Goal: Task Accomplishment & Management: Complete application form

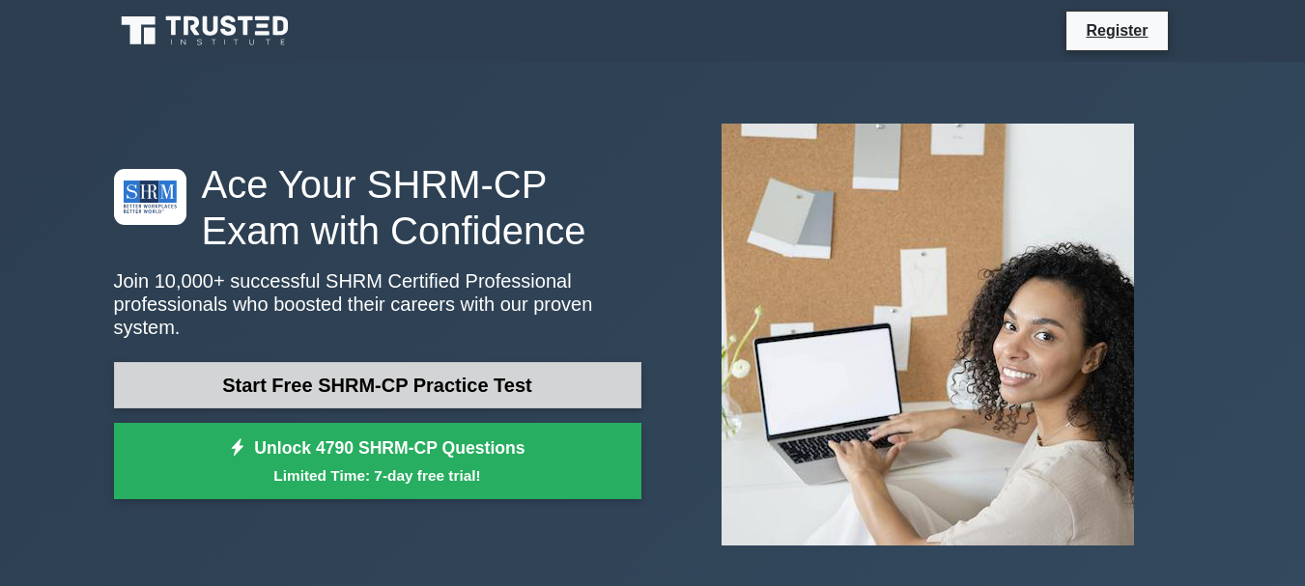
click at [481, 371] on link "Start Free SHRM-CP Practice Test" at bounding box center [377, 385] width 527 height 46
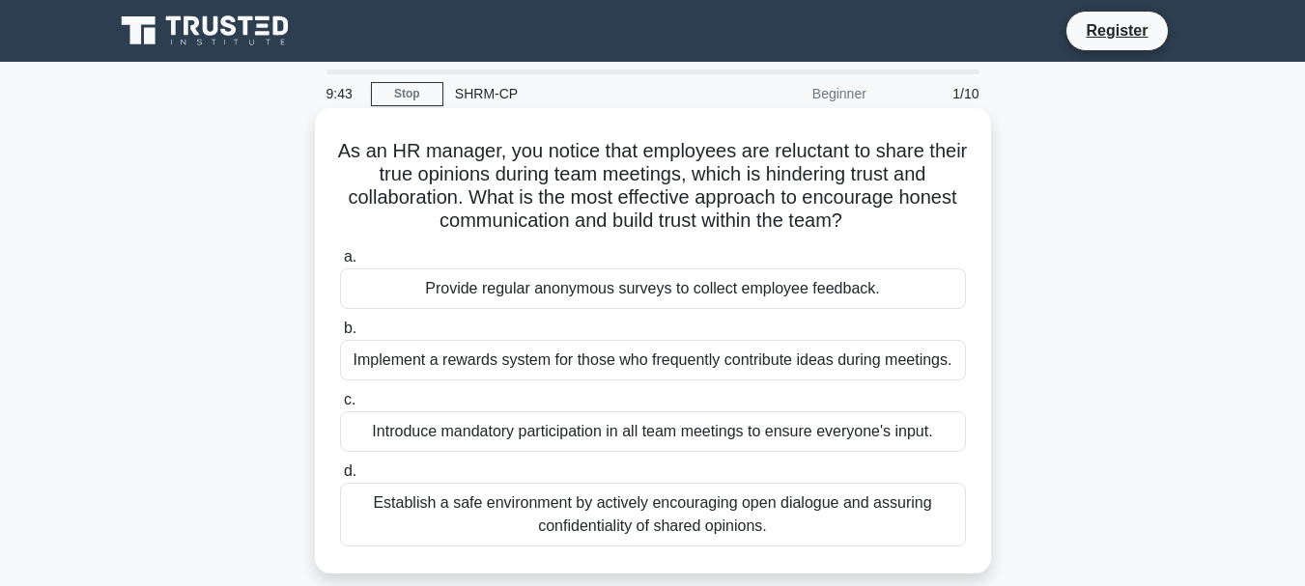
scroll to position [97, 0]
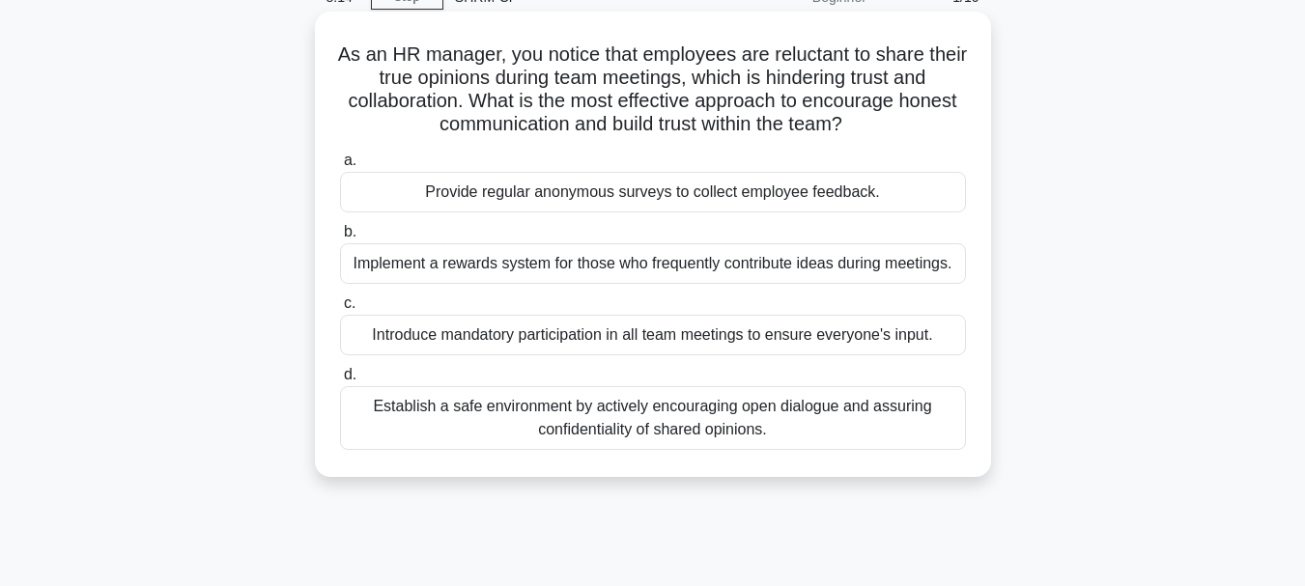
click at [727, 430] on div "Establish a safe environment by actively encouraging open dialogue and assuring…" at bounding box center [653, 418] width 626 height 64
click at [340, 381] on input "d. Establish a safe environment by actively encouraging open dialogue and assur…" at bounding box center [340, 375] width 0 height 13
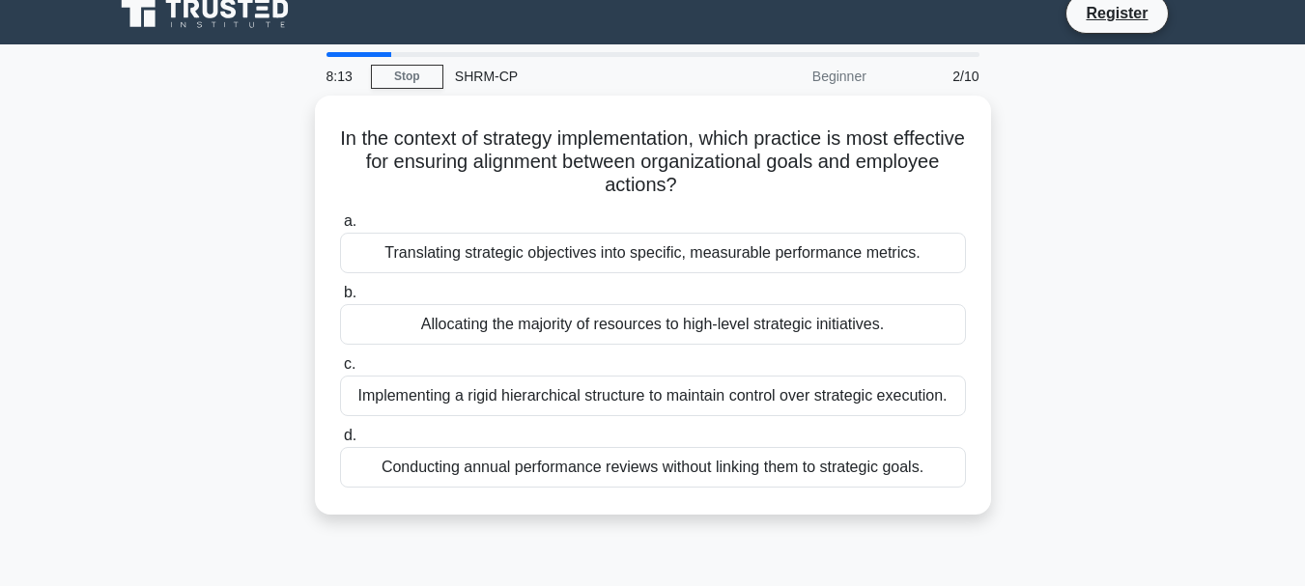
scroll to position [0, 0]
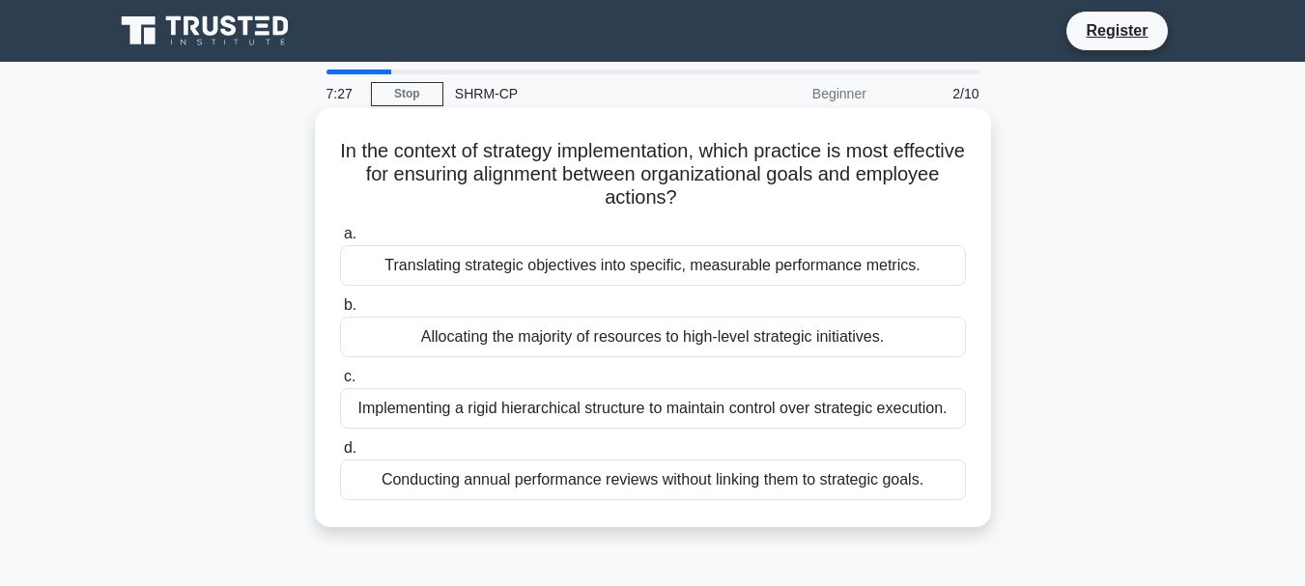
click at [779, 265] on div "Translating strategic objectives into specific, measurable performance metrics." at bounding box center [653, 265] width 626 height 41
click at [340, 240] on input "a. Translating strategic objectives into specific, measurable performance metri…" at bounding box center [340, 234] width 0 height 13
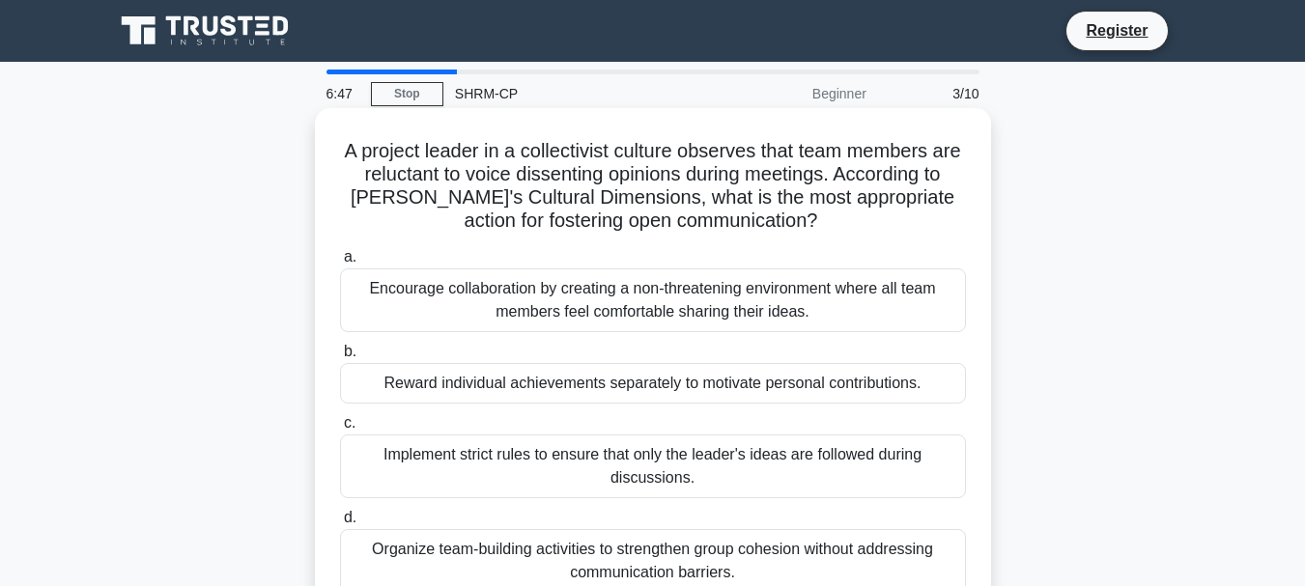
click at [739, 309] on div "Encourage collaboration by creating a non-threatening environment where all tea…" at bounding box center [653, 300] width 626 height 64
click at [340, 264] on input "a. Encourage collaboration by creating a non-threatening environment where all …" at bounding box center [340, 257] width 0 height 13
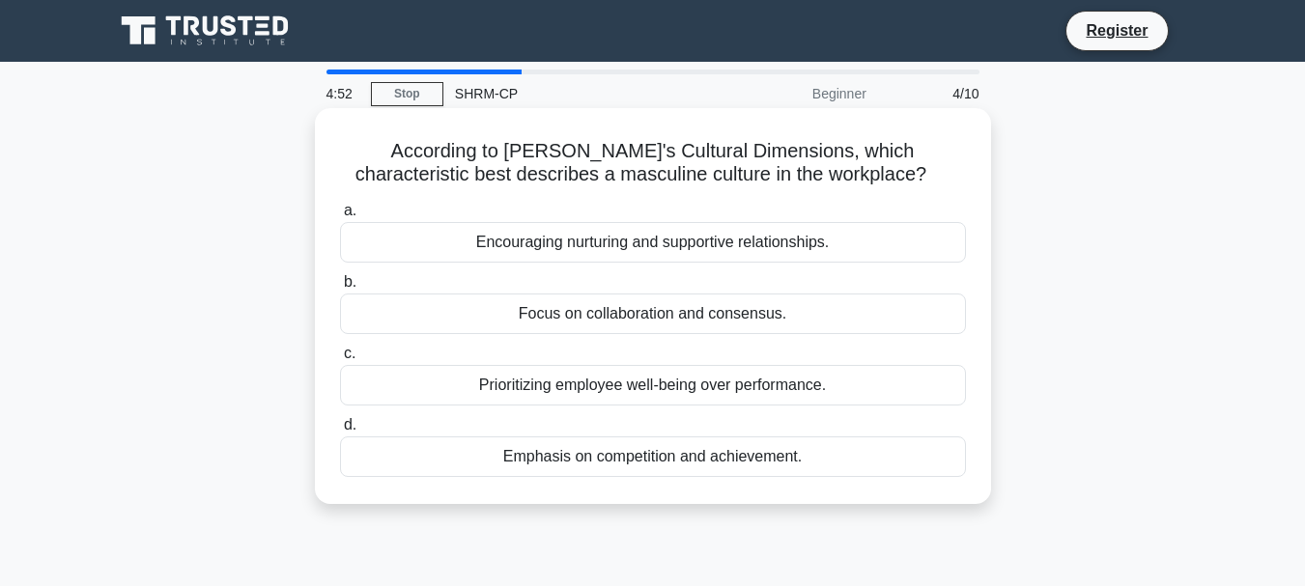
click at [615, 248] on div "Encouraging nurturing and supportive relationships." at bounding box center [653, 242] width 626 height 41
click at [340, 217] on input "a. Encouraging nurturing and supportive relationships." at bounding box center [340, 211] width 0 height 13
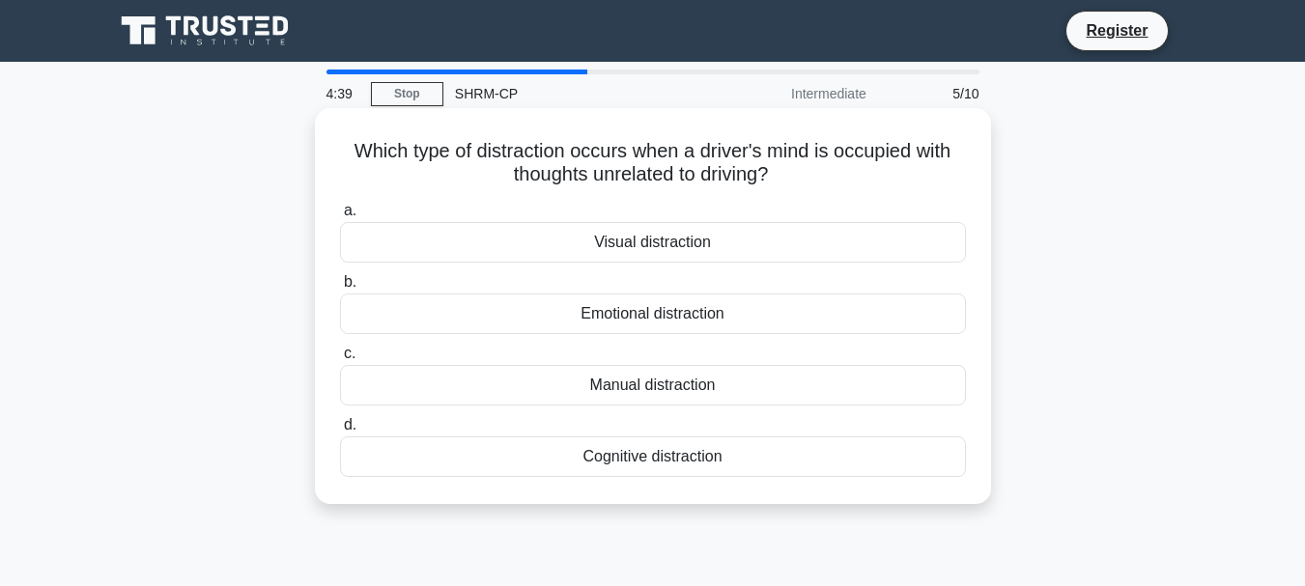
click at [634, 243] on div "Visual distraction" at bounding box center [653, 242] width 626 height 41
click at [340, 217] on input "a. Visual distraction" at bounding box center [340, 211] width 0 height 13
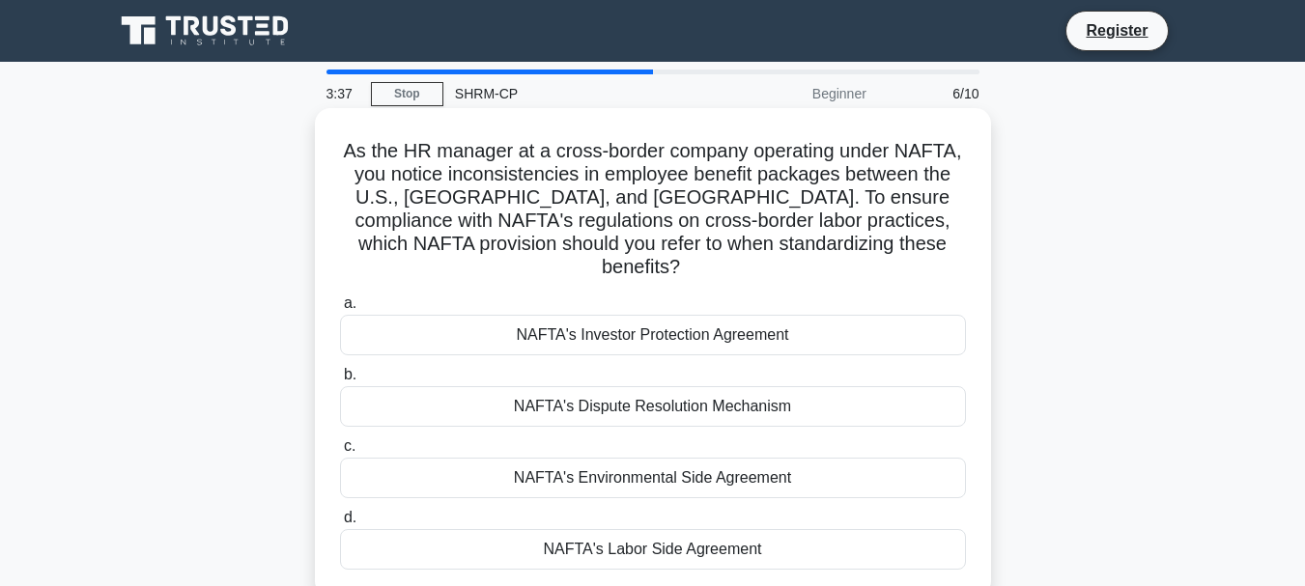
click at [690, 532] on div "NAFTA's Labor Side Agreement" at bounding box center [653, 549] width 626 height 41
click at [340, 524] on input "d. NAFTA's Labor Side Agreement" at bounding box center [340, 518] width 0 height 13
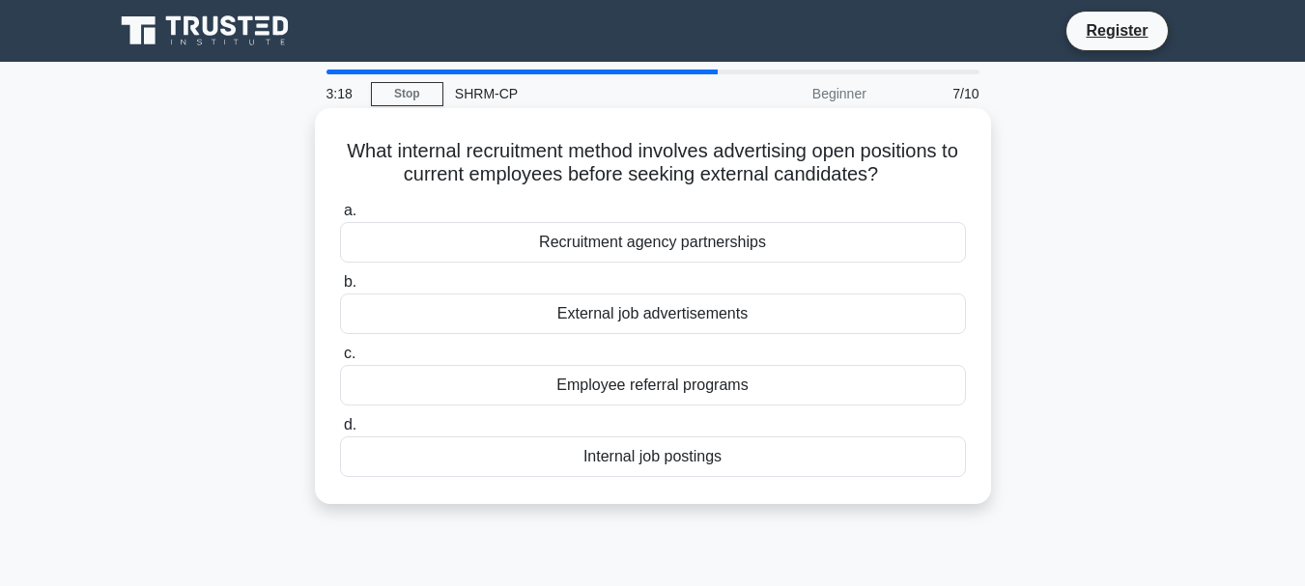
click at [899, 171] on icon ".spinner_0XTQ{transform-origin:center;animation:spinner_y6GP .75s linear infini…" at bounding box center [889, 175] width 23 height 23
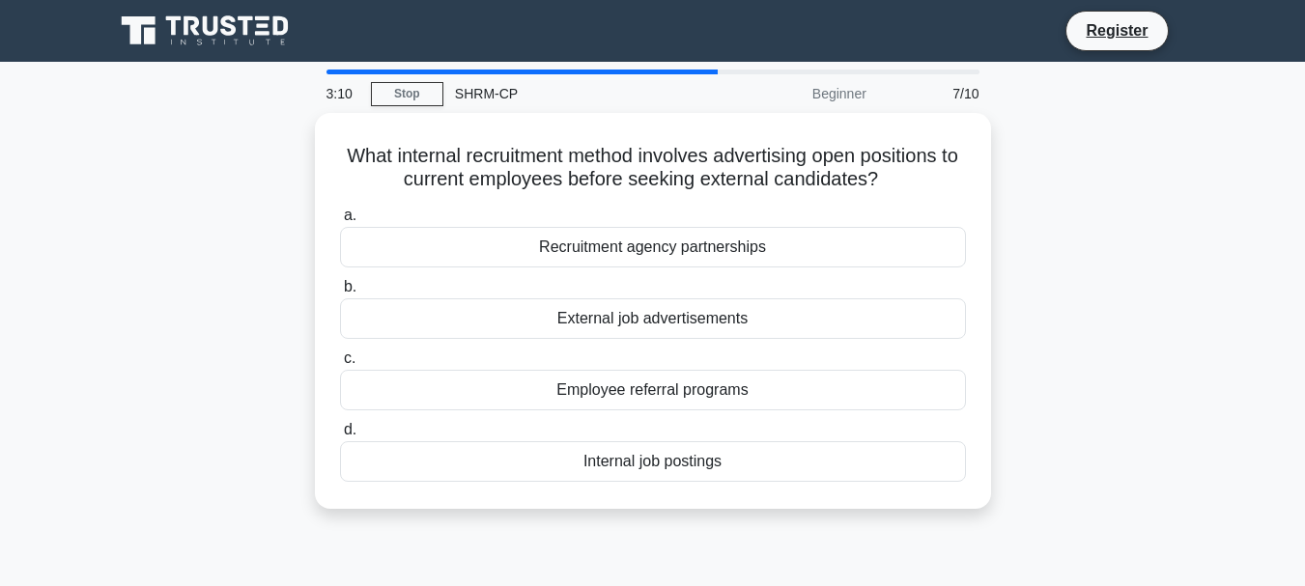
click at [159, 423] on div "What internal recruitment method involves advertising open positions to current…" at bounding box center [652, 322] width 1101 height 419
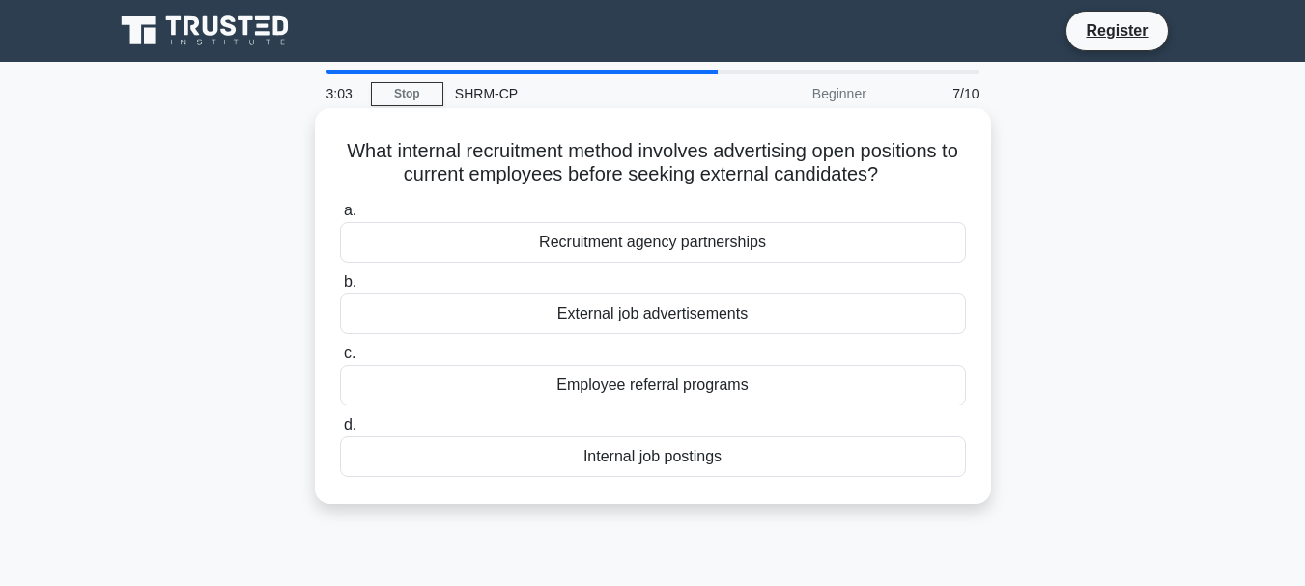
click at [651, 385] on div "Employee referral programs" at bounding box center [653, 385] width 626 height 41
click at [340, 360] on input "c. Employee referral programs" at bounding box center [340, 354] width 0 height 13
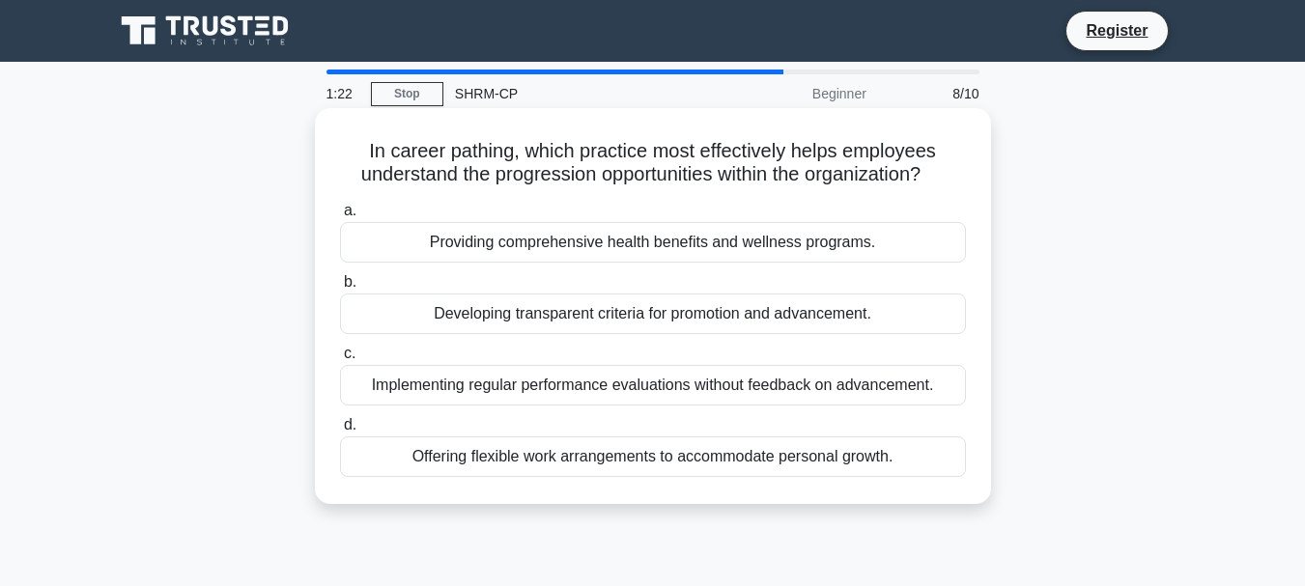
click at [549, 311] on div "Developing transparent criteria for promotion and advancement." at bounding box center [653, 314] width 626 height 41
click at [340, 289] on input "b. Developing transparent criteria for promotion and advancement." at bounding box center [340, 282] width 0 height 13
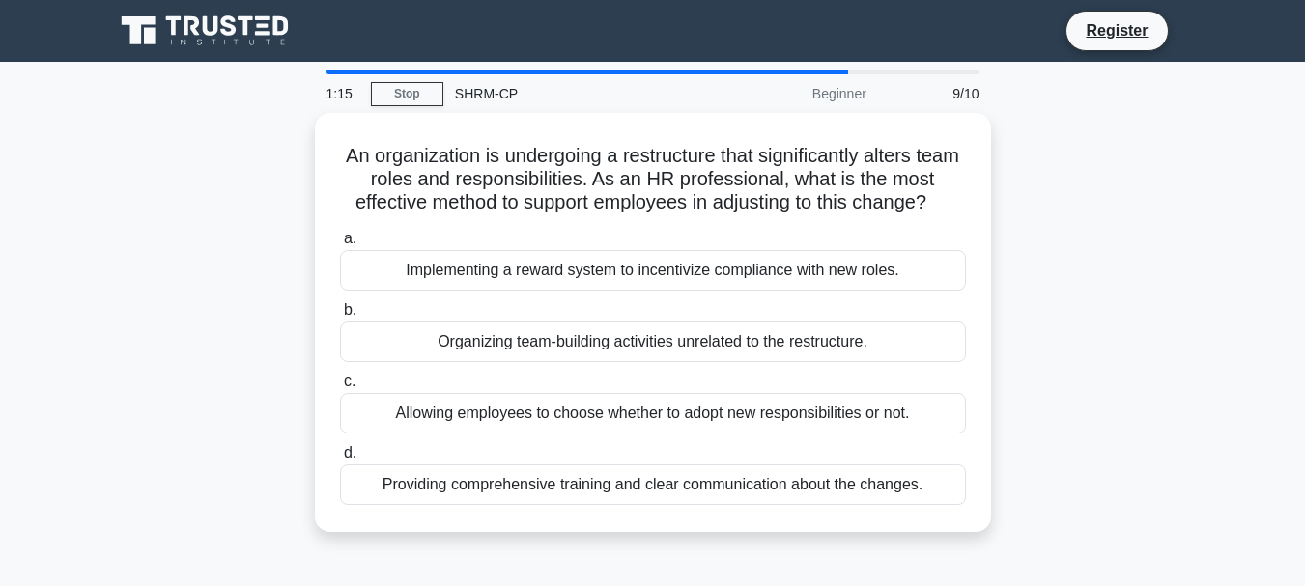
click at [200, 304] on div "An organization is undergoing a restructure that significantly alters team role…" at bounding box center [652, 334] width 1101 height 442
click at [55, 430] on main "0:56 Stop SHRM-CP Beginner 9/10 An organization is undergoing a restructure tha…" at bounding box center [652, 552] width 1305 height 981
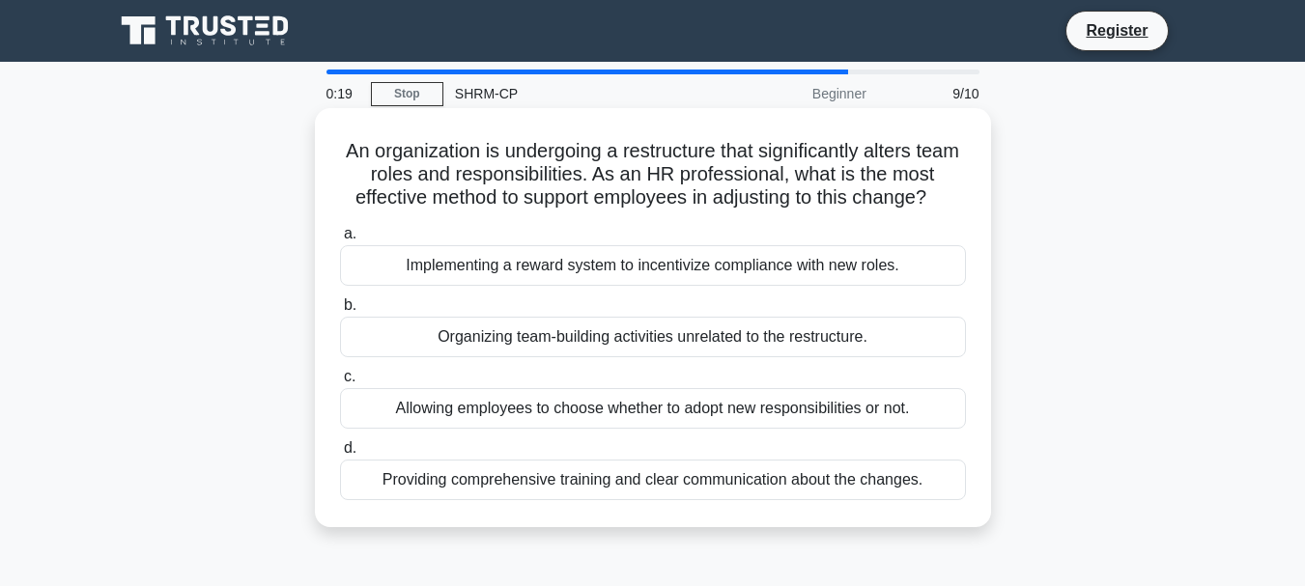
click at [568, 477] on div "Providing comprehensive training and clear communication about the changes." at bounding box center [653, 480] width 626 height 41
click at [340, 455] on input "d. Providing comprehensive training and clear communication about the changes." at bounding box center [340, 448] width 0 height 13
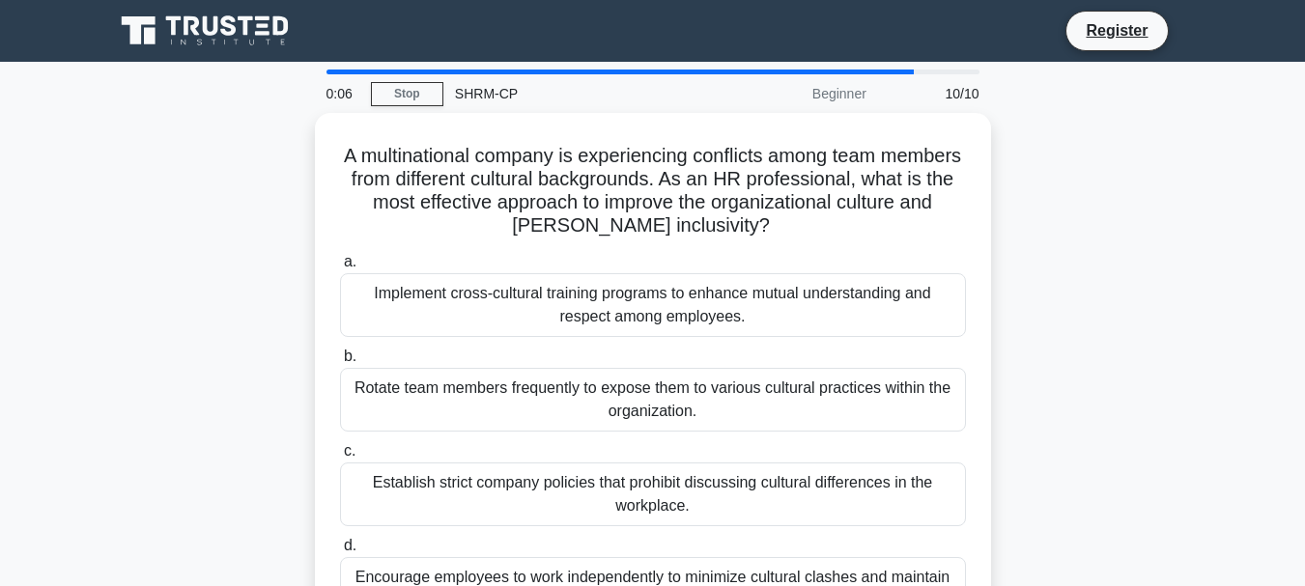
click at [117, 496] on div "A multinational company is experiencing conflicts among team members from diffe…" at bounding box center [652, 392] width 1101 height 558
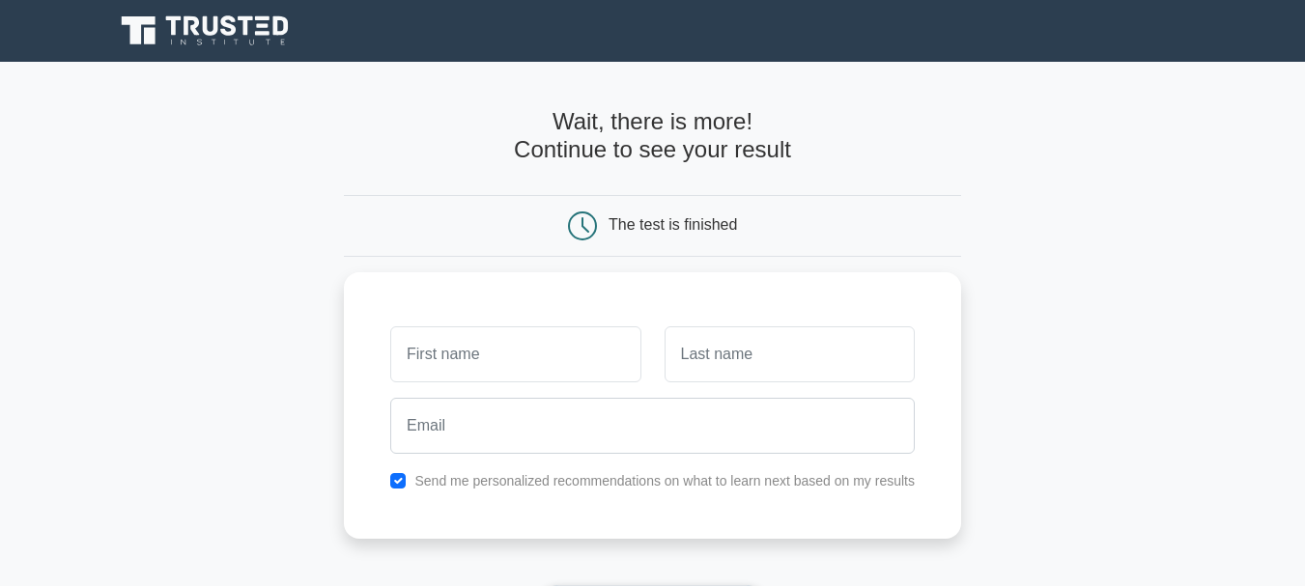
scroll to position [97, 0]
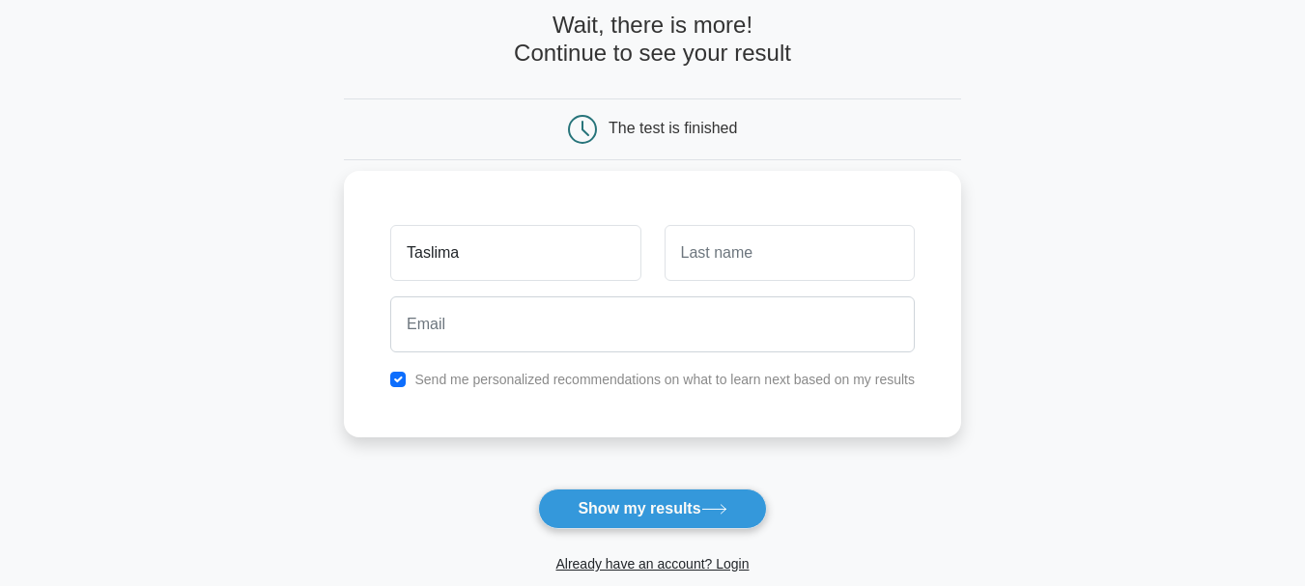
type input "Taslima"
type input "[PERSON_NAME]"
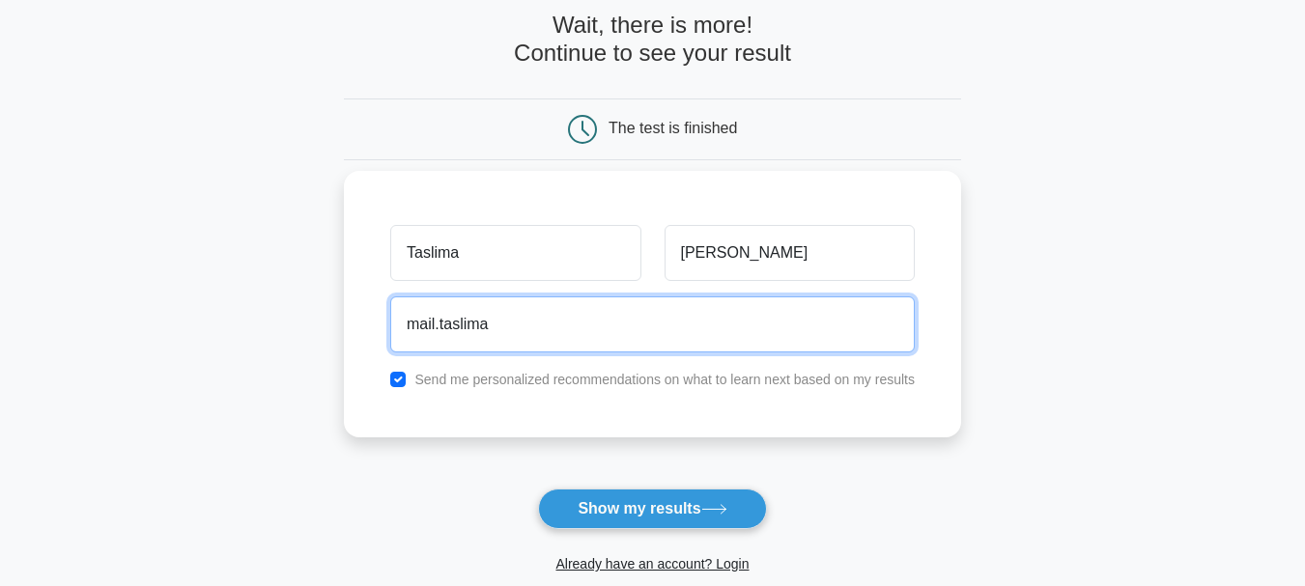
type input "[EMAIL_ADDRESS][DOMAIN_NAME]"
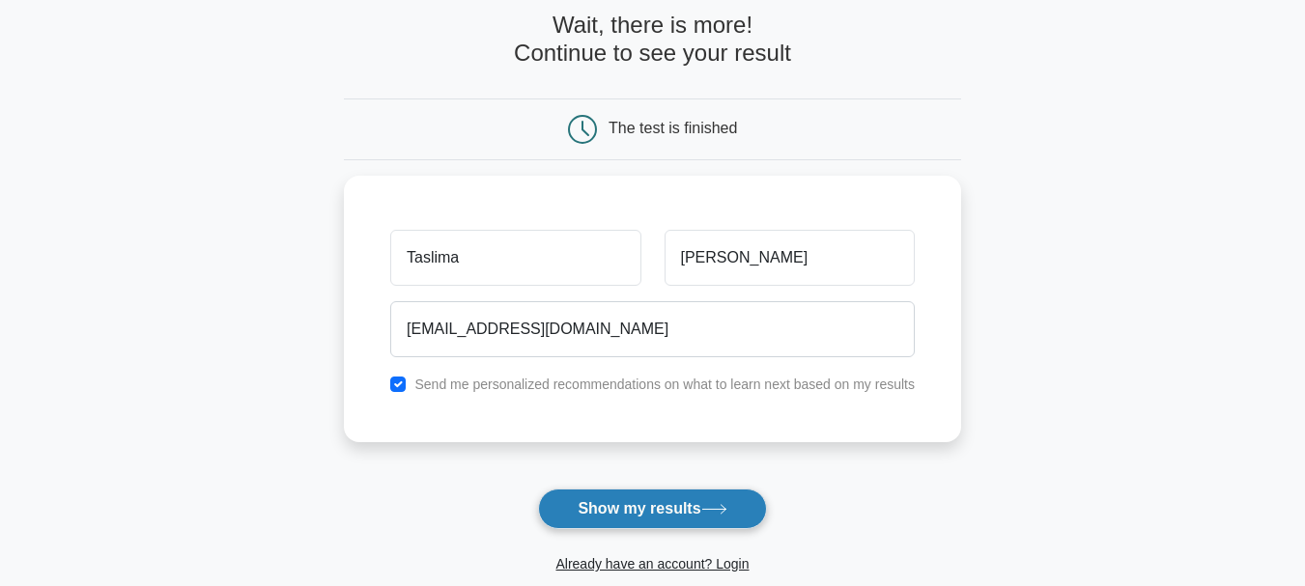
click at [638, 509] on button "Show my results" at bounding box center [652, 509] width 228 height 41
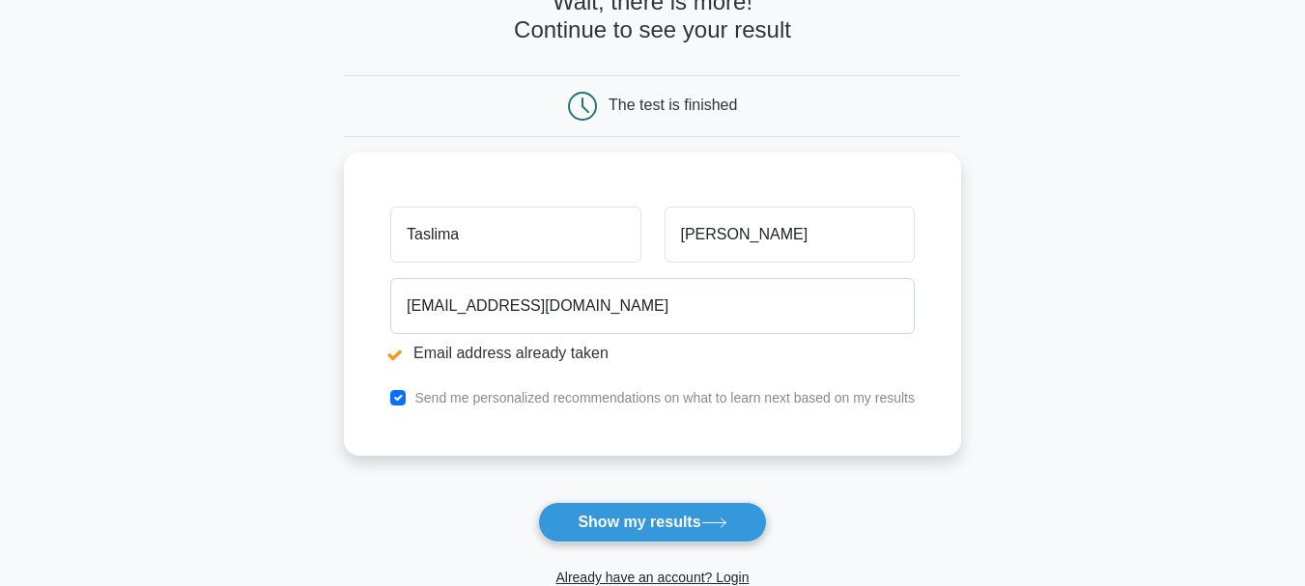
scroll to position [193, 0]
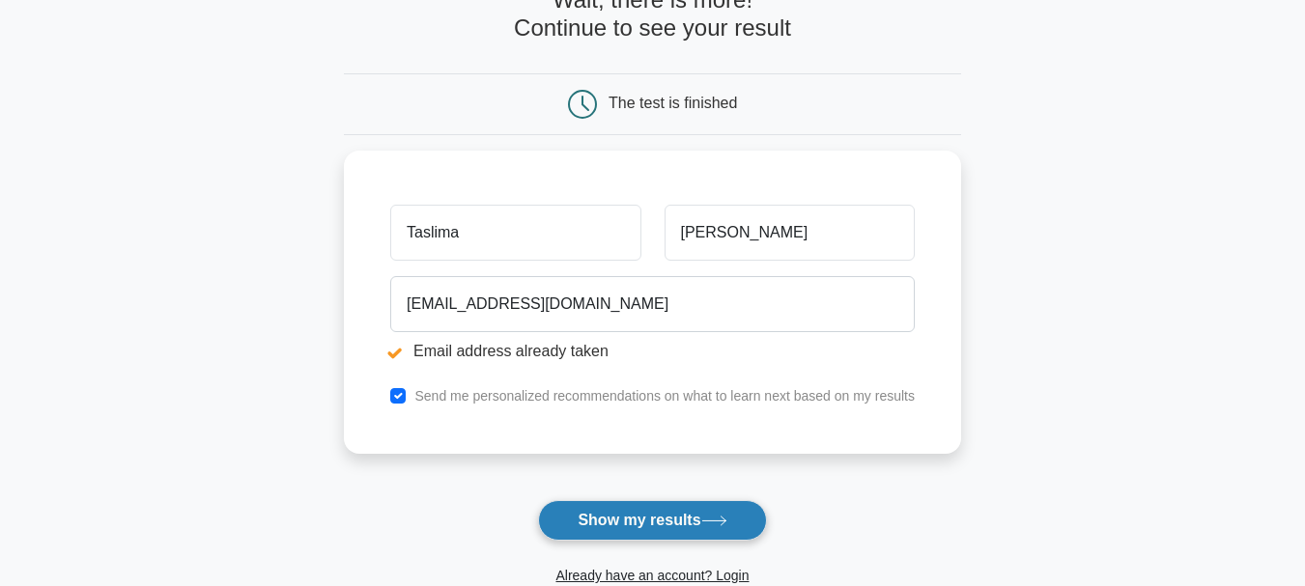
click at [645, 530] on button "Show my results" at bounding box center [652, 520] width 228 height 41
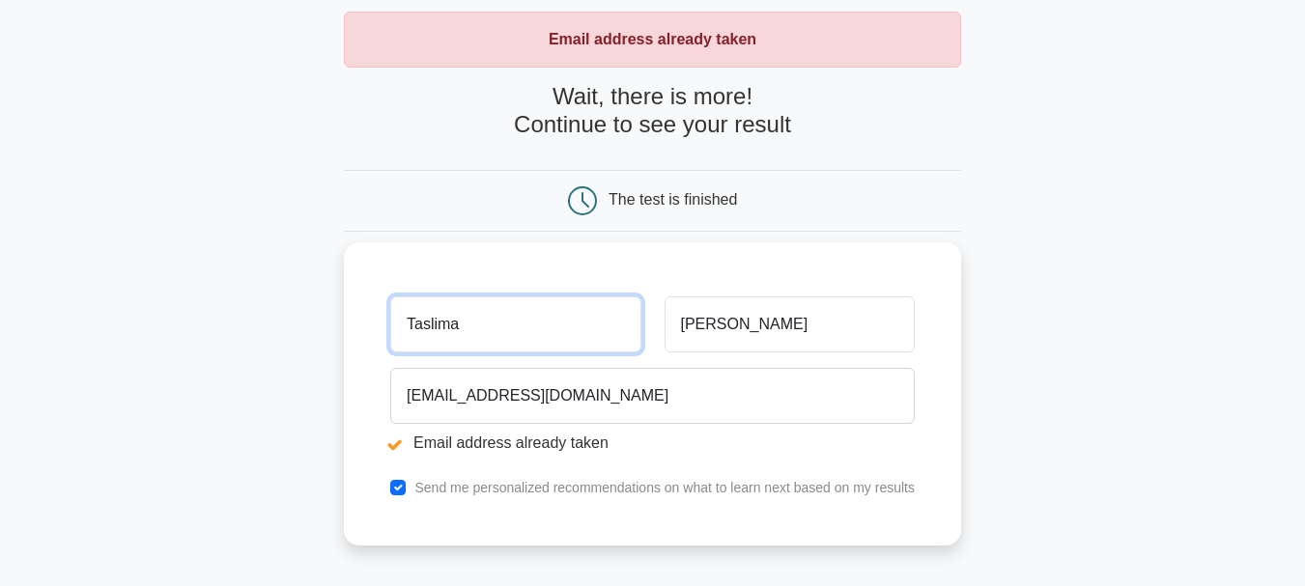
scroll to position [193, 0]
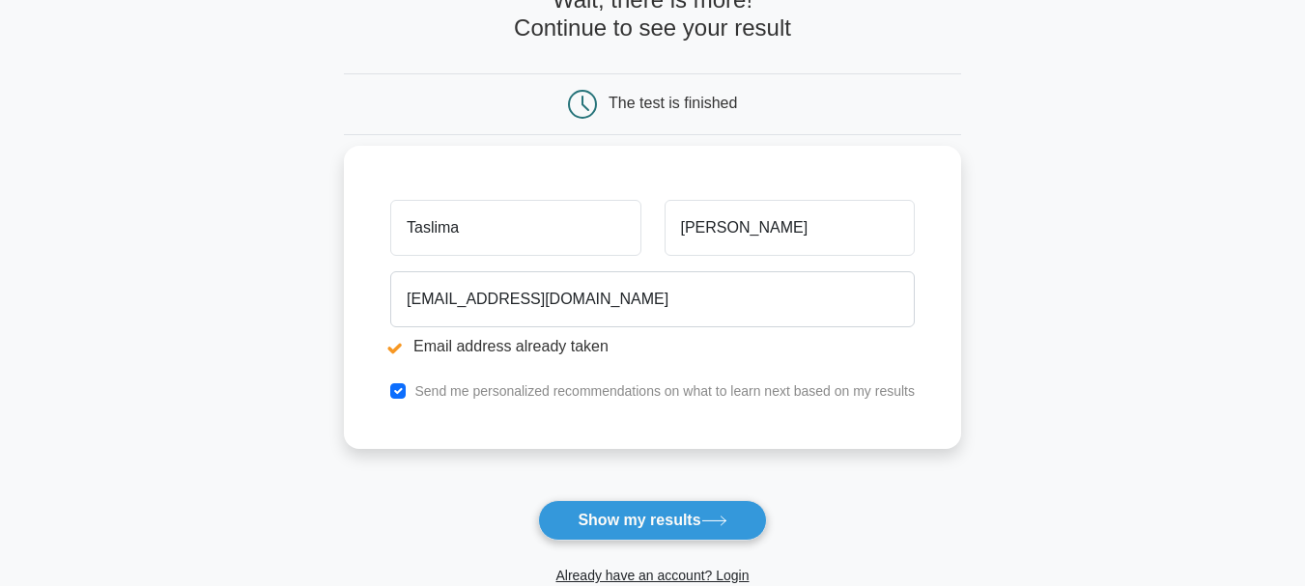
click at [686, 394] on label "Send me personalized recommendations on what to learn next based on my results" at bounding box center [664, 390] width 500 height 15
click at [402, 391] on input "checkbox" at bounding box center [397, 390] width 15 height 15
click at [396, 391] on input "checkbox" at bounding box center [397, 390] width 15 height 15
checkbox input "true"
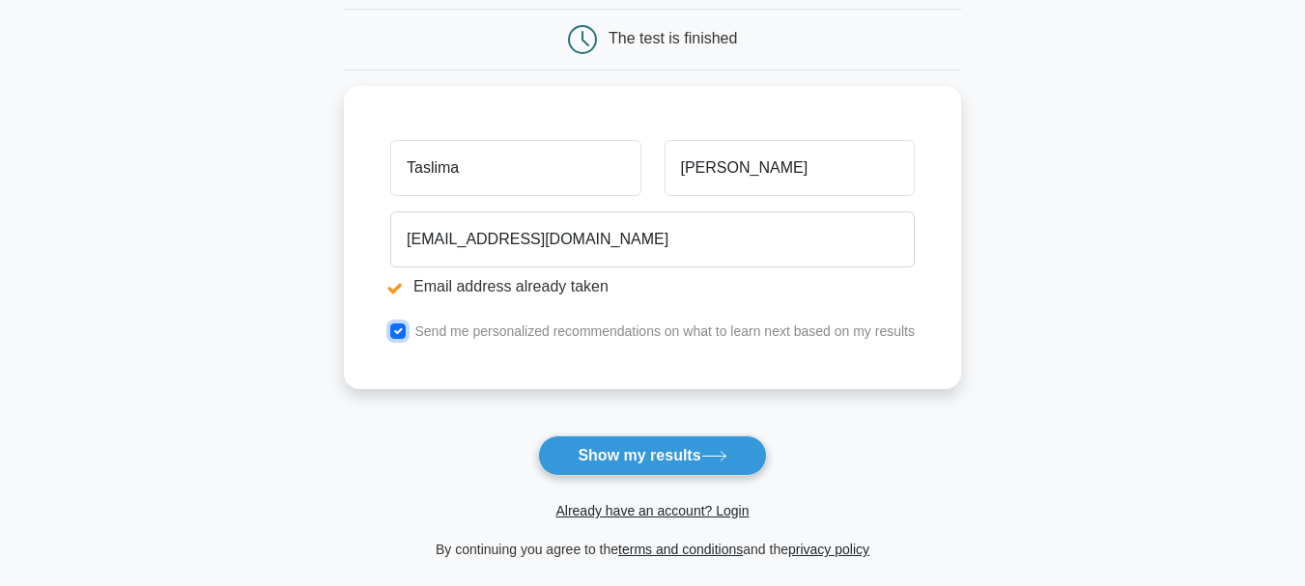
scroll to position [290, 0]
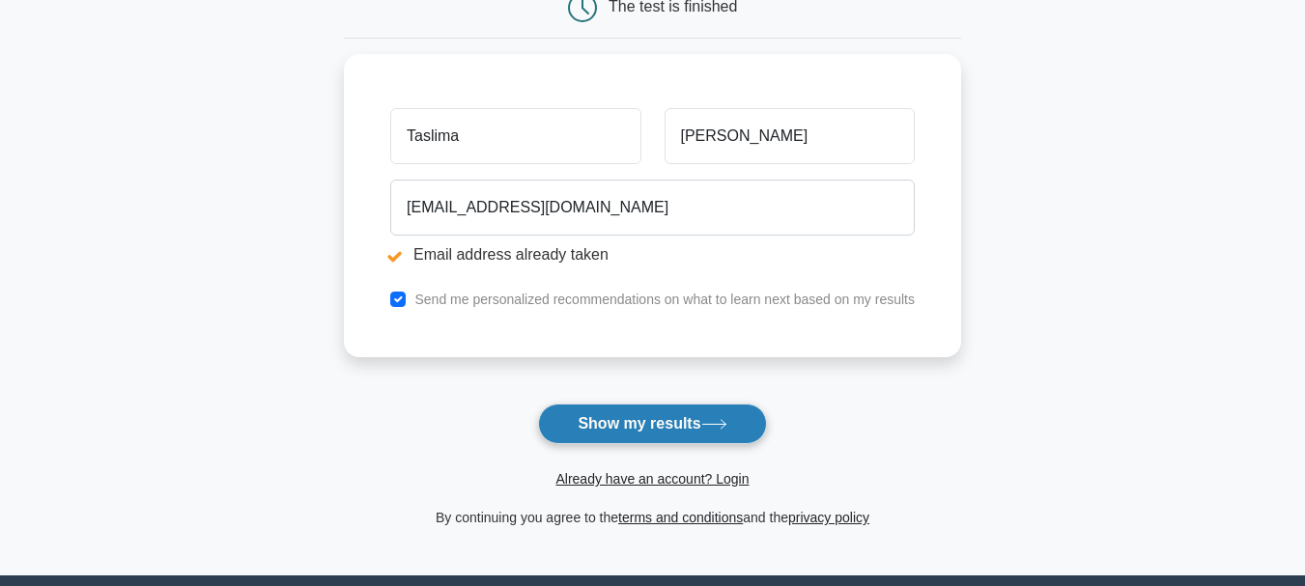
click at [607, 427] on button "Show my results" at bounding box center [652, 424] width 228 height 41
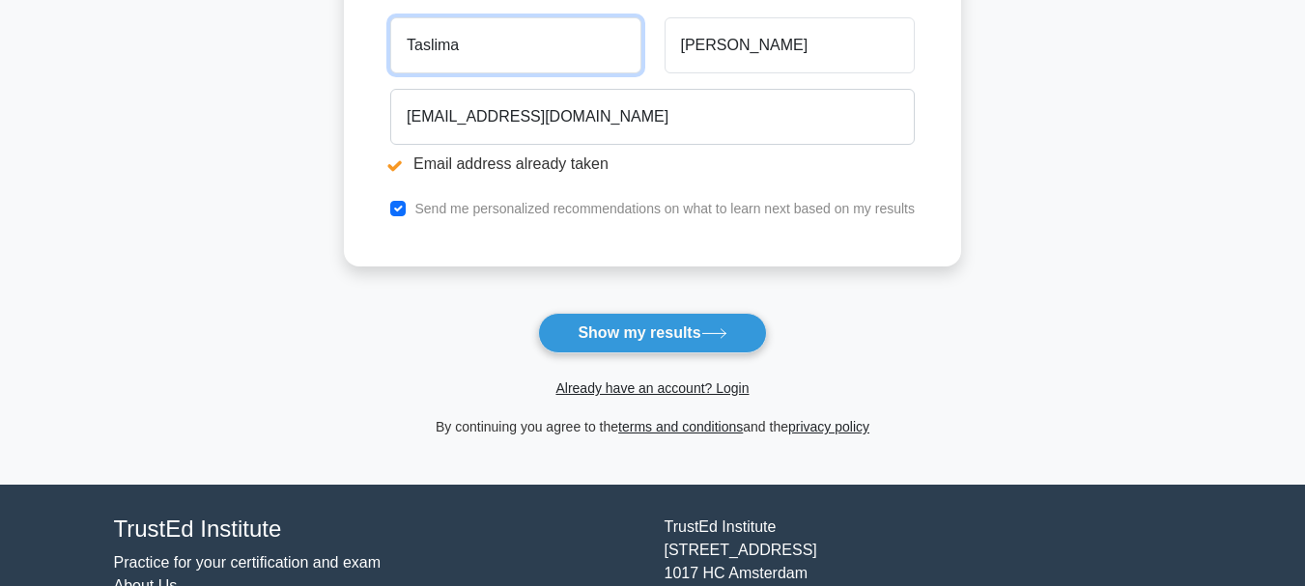
scroll to position [386, 0]
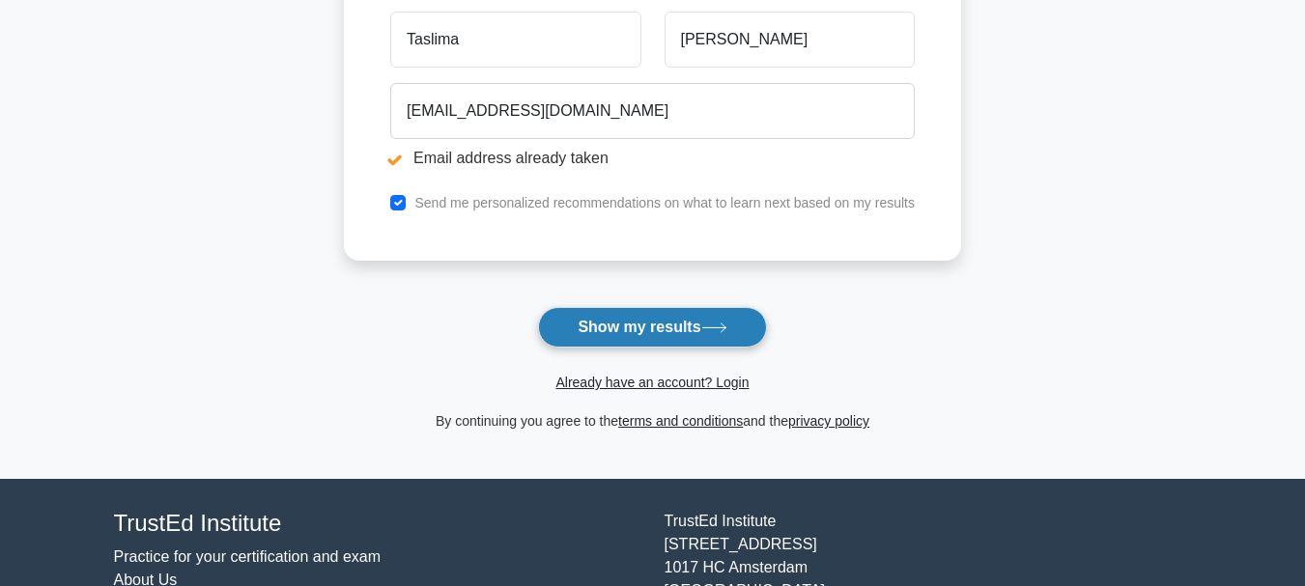
click at [622, 323] on button "Show my results" at bounding box center [652, 327] width 228 height 41
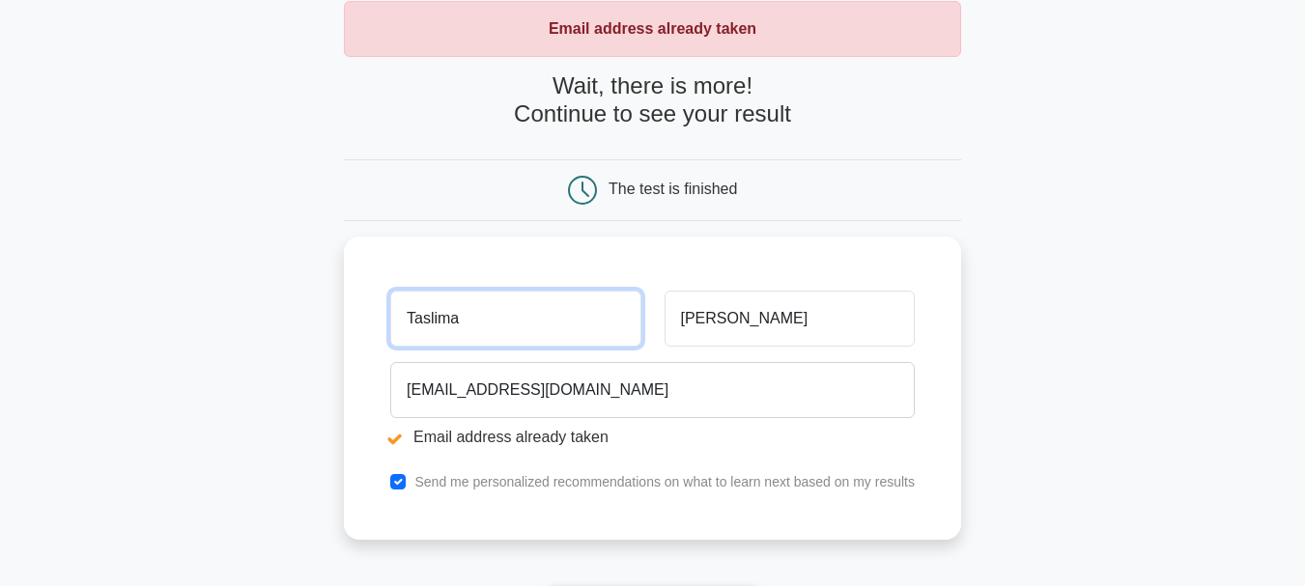
scroll to position [204, 0]
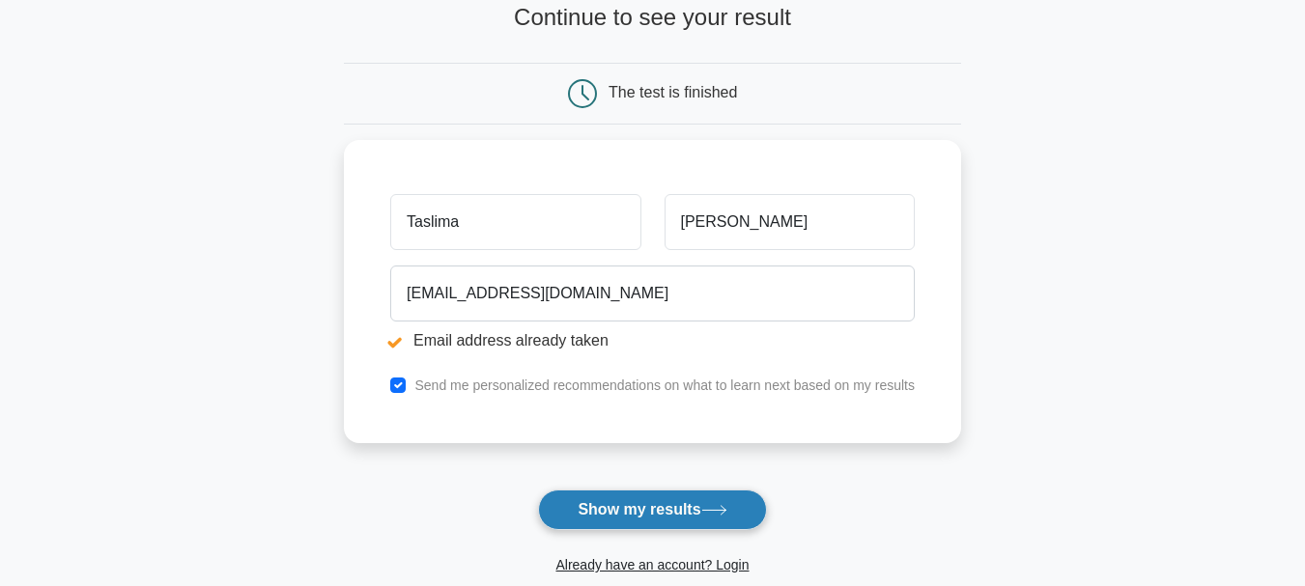
click at [621, 510] on button "Show my results" at bounding box center [652, 510] width 228 height 41
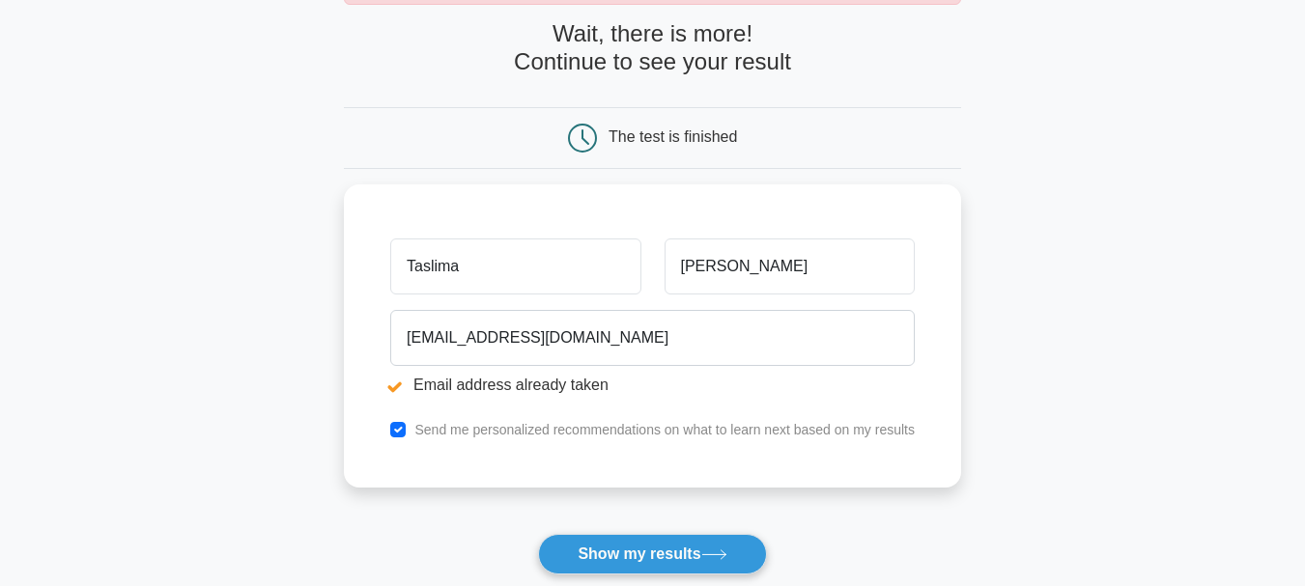
scroll to position [193, 0]
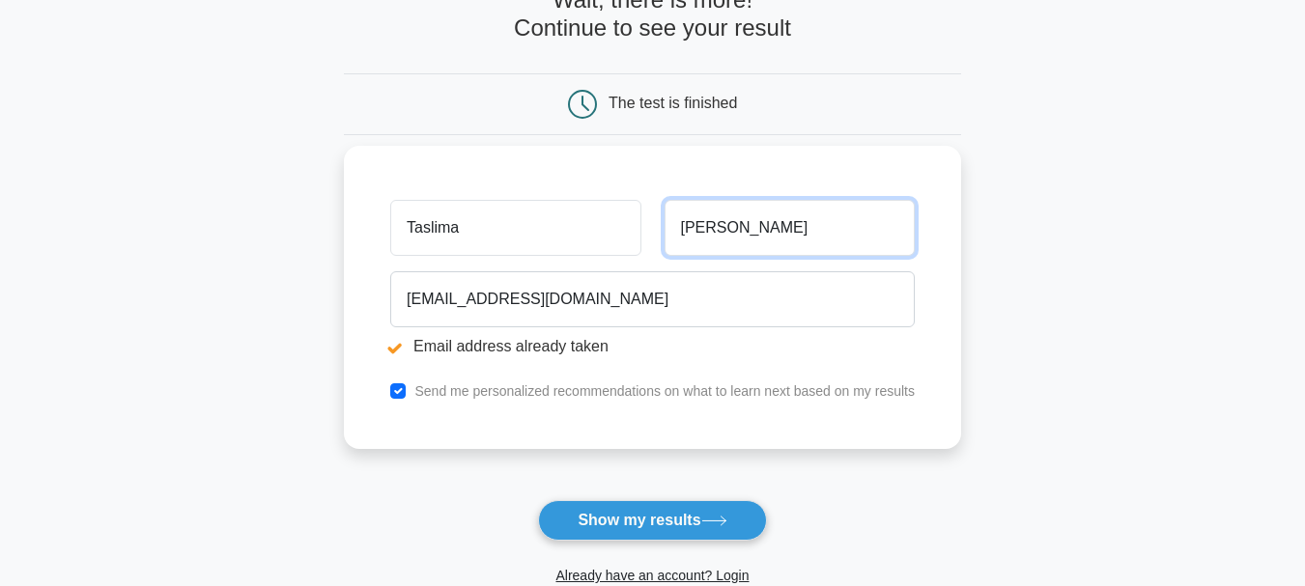
click at [819, 239] on input "[PERSON_NAME]" at bounding box center [789, 228] width 250 height 56
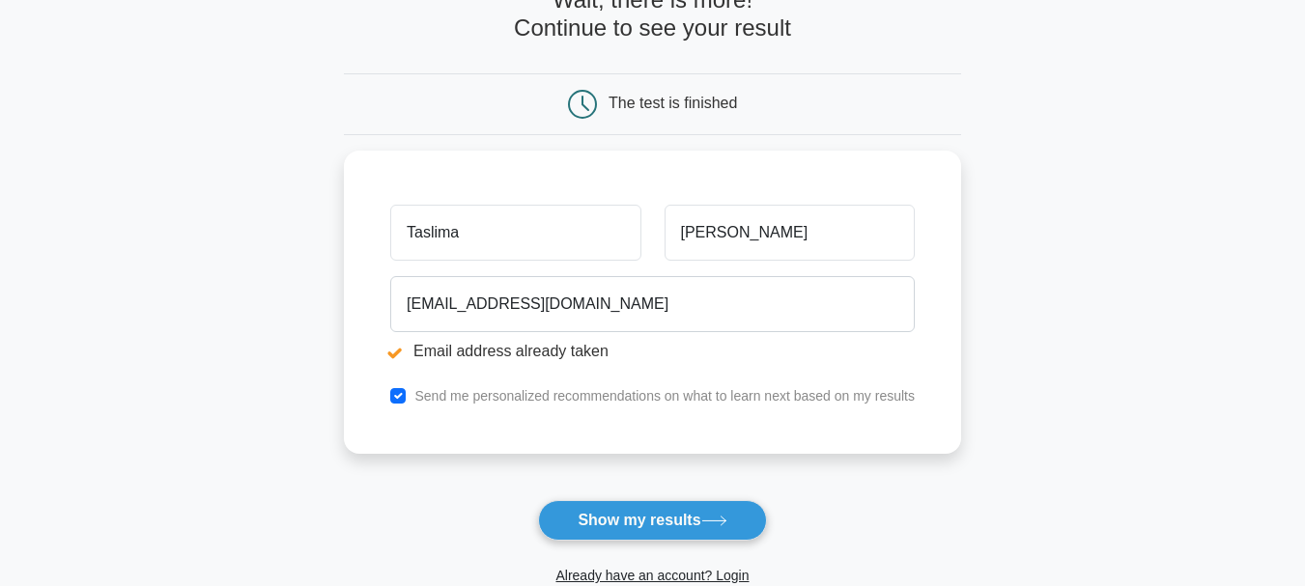
click at [1252, 334] on main "Email address already taken Wait, there is more! Continue to see your result Th…" at bounding box center [652, 270] width 1305 height 803
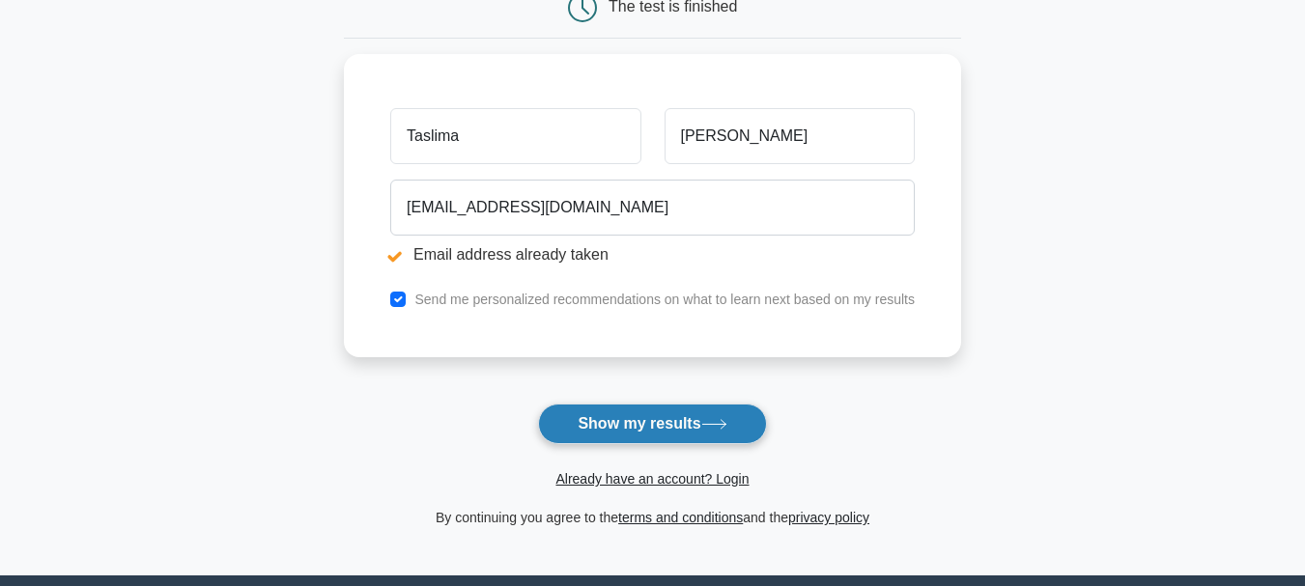
click at [654, 428] on button "Show my results" at bounding box center [652, 424] width 228 height 41
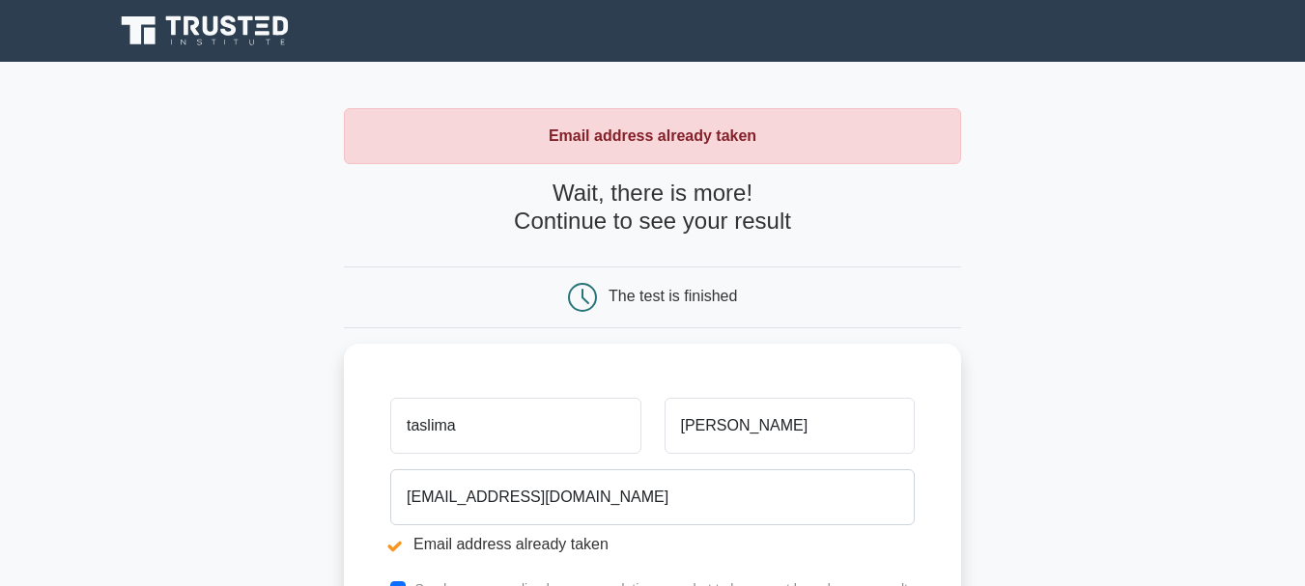
type input "taslima"
click at [177, 364] on main "Email address already taken Wait, there is more! Continue to see your result Th…" at bounding box center [652, 463] width 1305 height 803
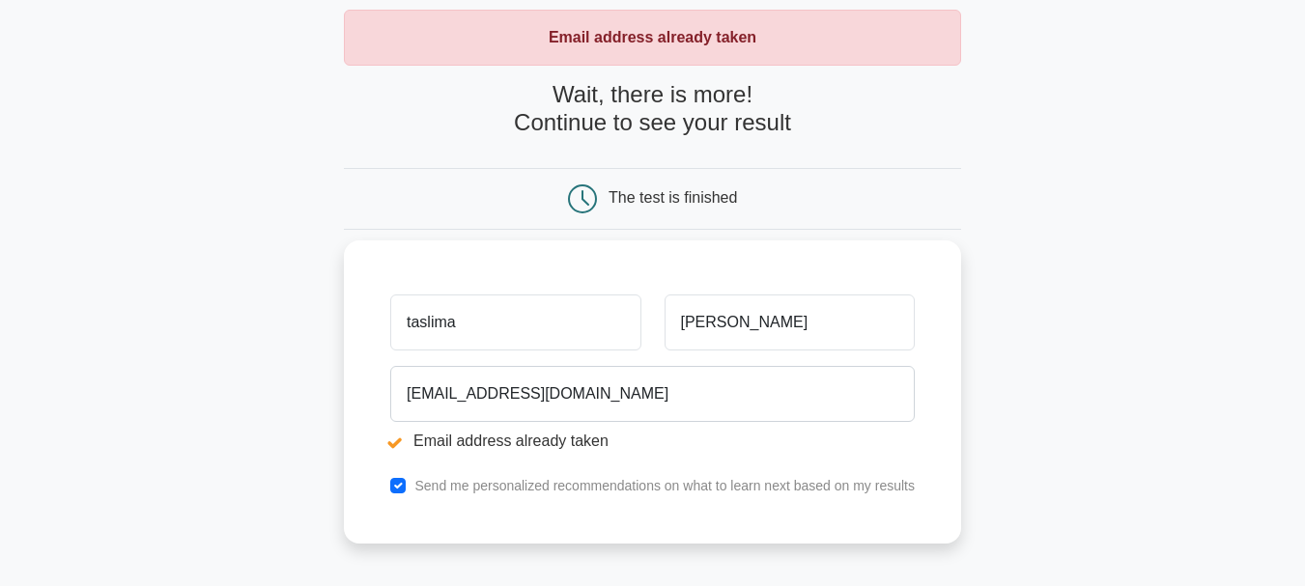
scroll to position [193, 0]
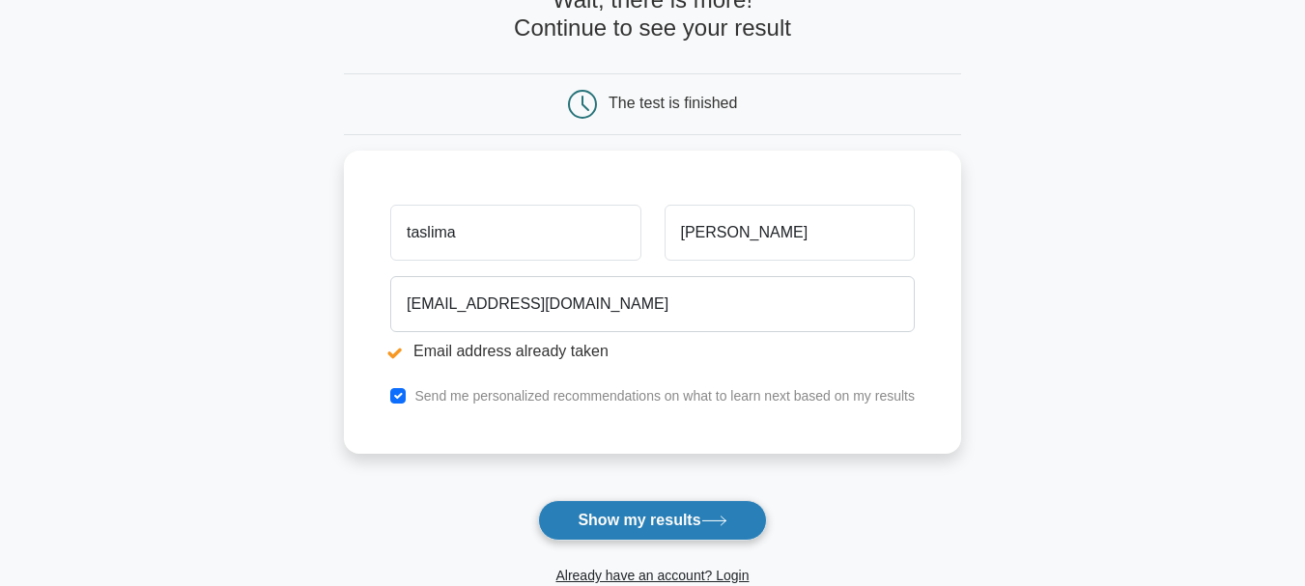
click at [678, 521] on button "Show my results" at bounding box center [652, 520] width 228 height 41
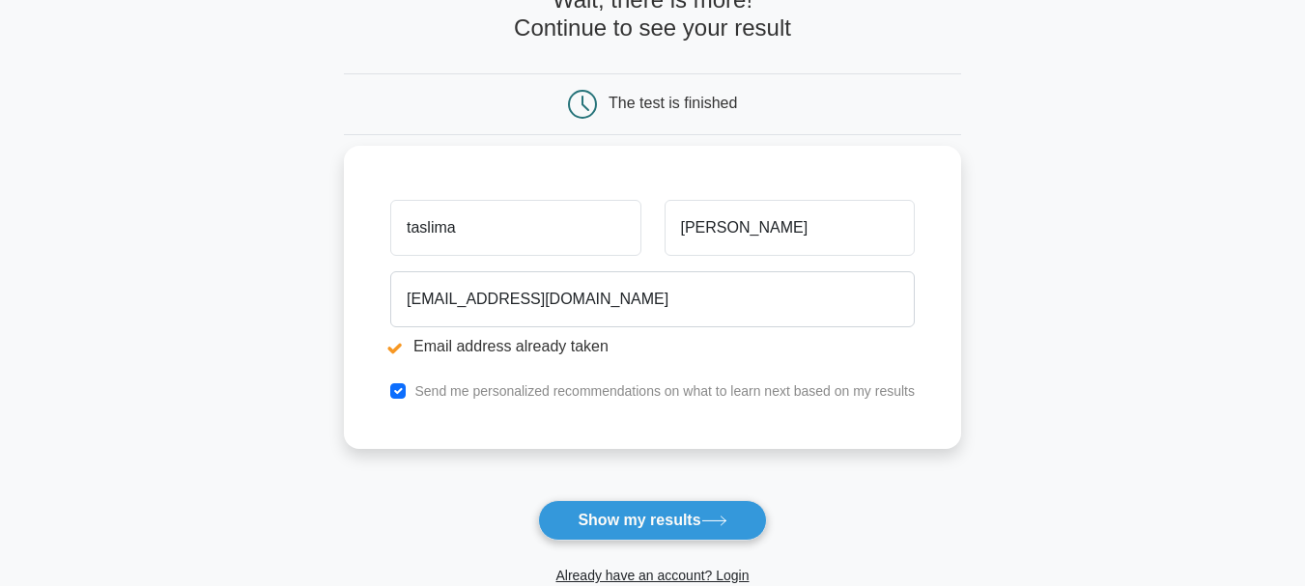
scroll to position [386, 0]
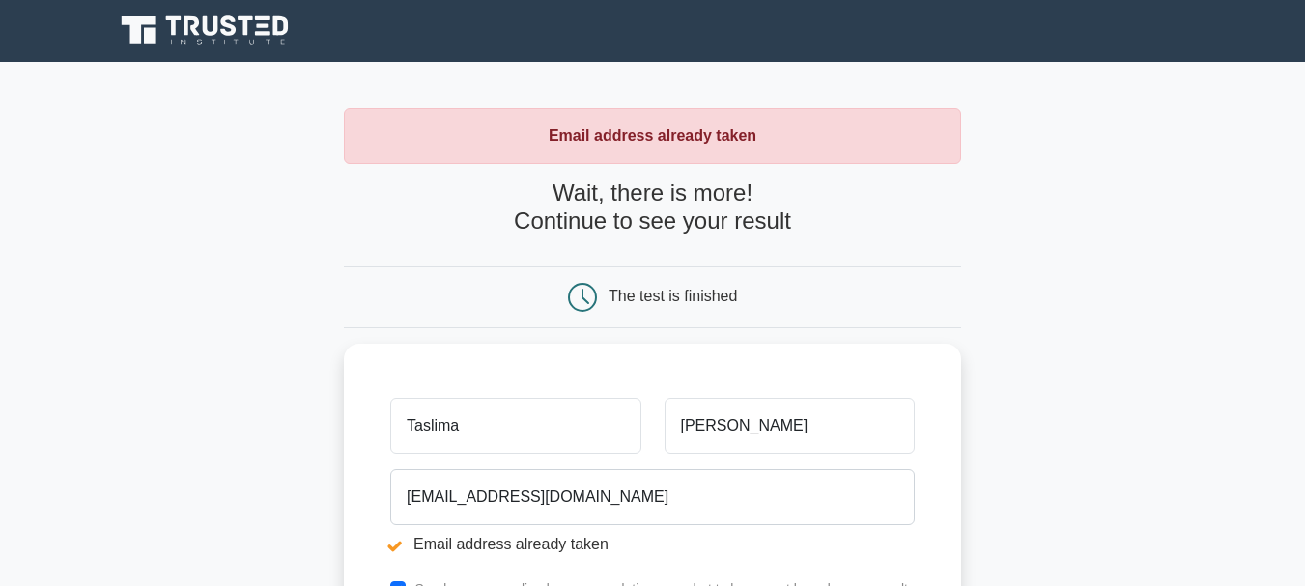
drag, startPoint x: 802, startPoint y: 221, endPoint x: 471, endPoint y: 195, distance: 331.3
click at [471, 195] on h4 "Wait, there is more! Continue to see your result" at bounding box center [652, 208] width 617 height 56
click at [1048, 314] on main "Email address already taken Wait, there is more! Continue to see your result Th…" at bounding box center [652, 463] width 1305 height 803
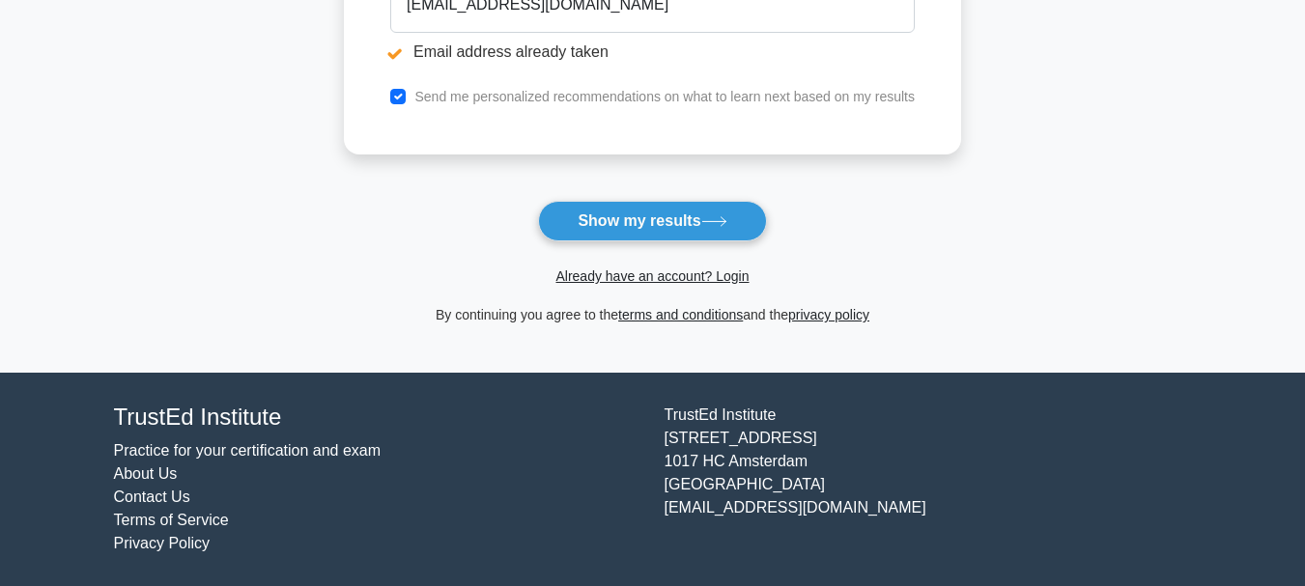
scroll to position [397, 0]
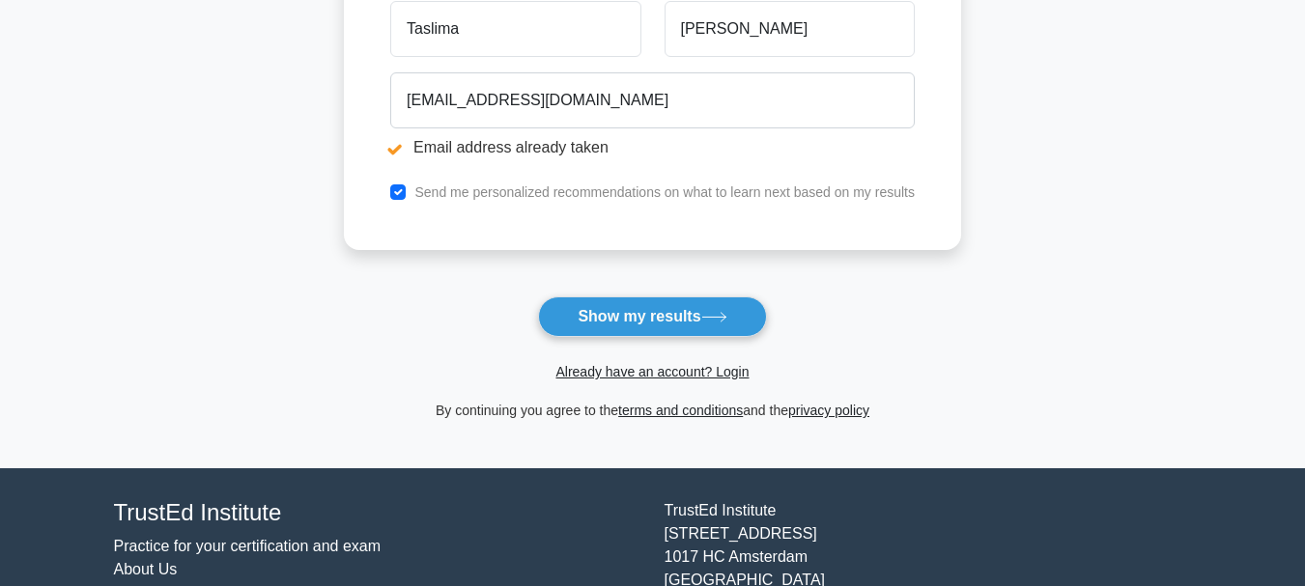
click at [389, 276] on form "Wait, there is more! Continue to see your result The test is finished [GEOGRAPH…" at bounding box center [652, 102] width 617 height 639
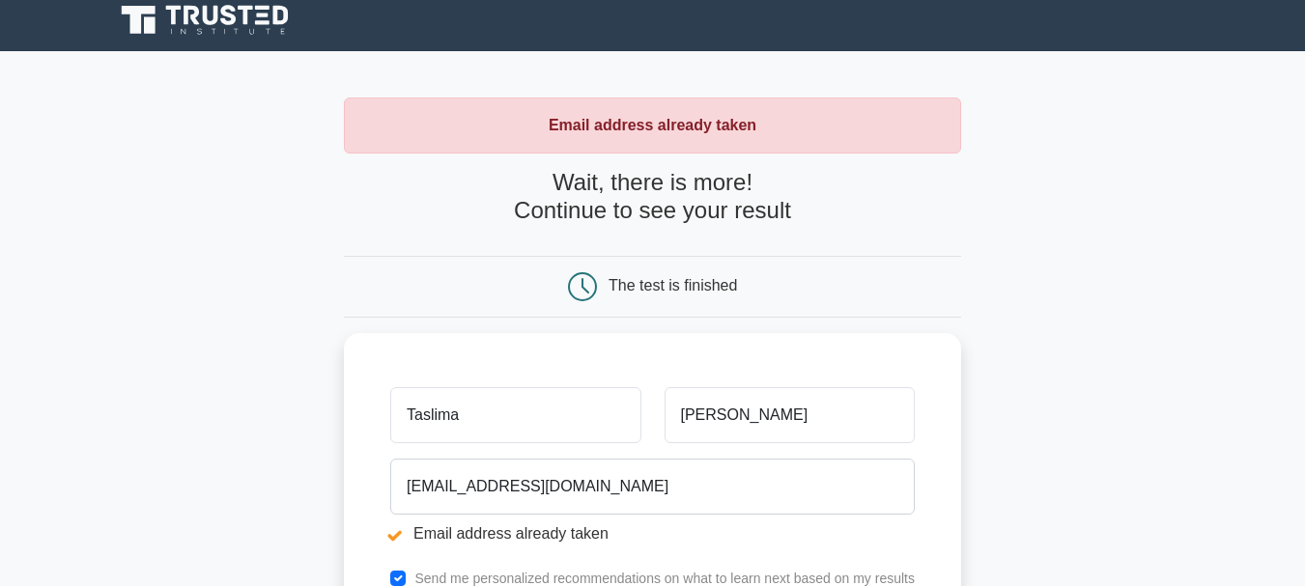
scroll to position [0, 0]
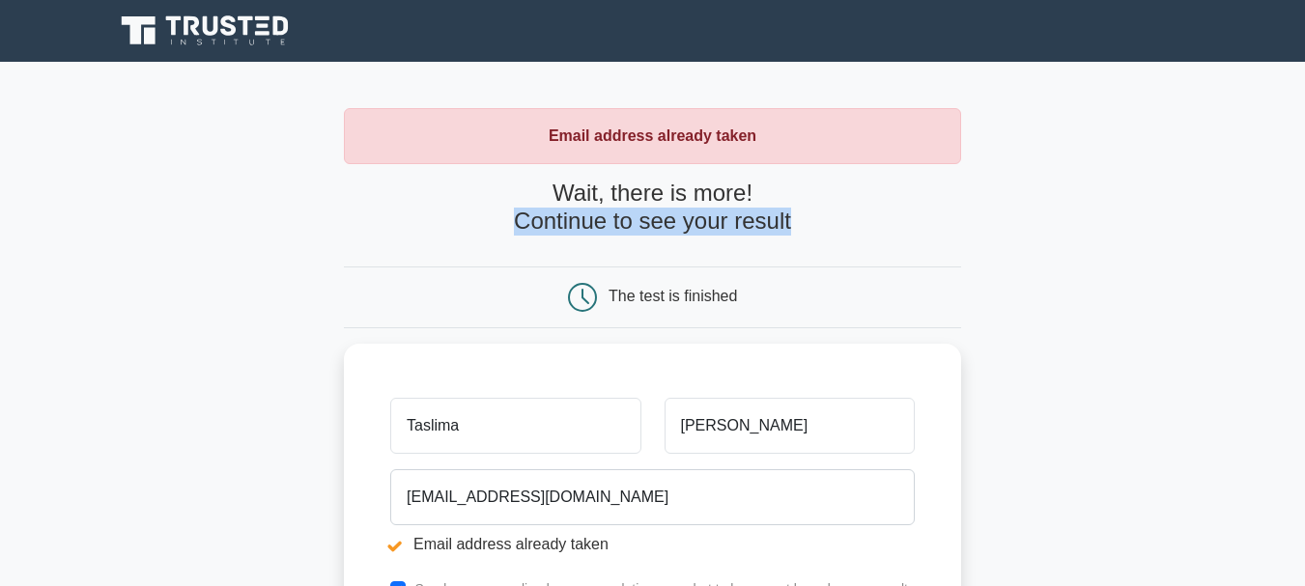
drag, startPoint x: 501, startPoint y: 224, endPoint x: 818, endPoint y: 238, distance: 317.0
click at [818, 238] on div "Wait, there is more! Continue to see your result" at bounding box center [652, 215] width 617 height 71
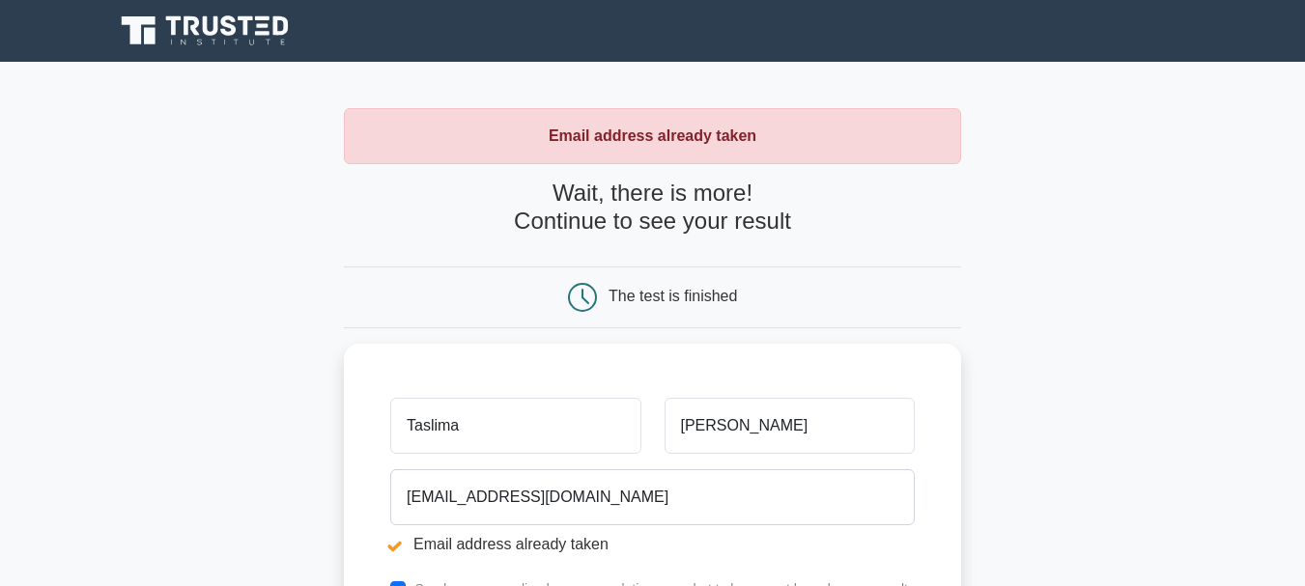
drag, startPoint x: 785, startPoint y: 203, endPoint x: 549, endPoint y: 183, distance: 236.4
click at [549, 183] on h4 "Wait, there is more! Continue to see your result" at bounding box center [652, 208] width 617 height 56
click at [493, 193] on h4 "Wait, there is more! Continue to see your result" at bounding box center [652, 208] width 617 height 56
drag, startPoint x: 540, startPoint y: 136, endPoint x: 786, endPoint y: 143, distance: 246.3
click at [786, 143] on div "Email address already taken" at bounding box center [652, 136] width 617 height 56
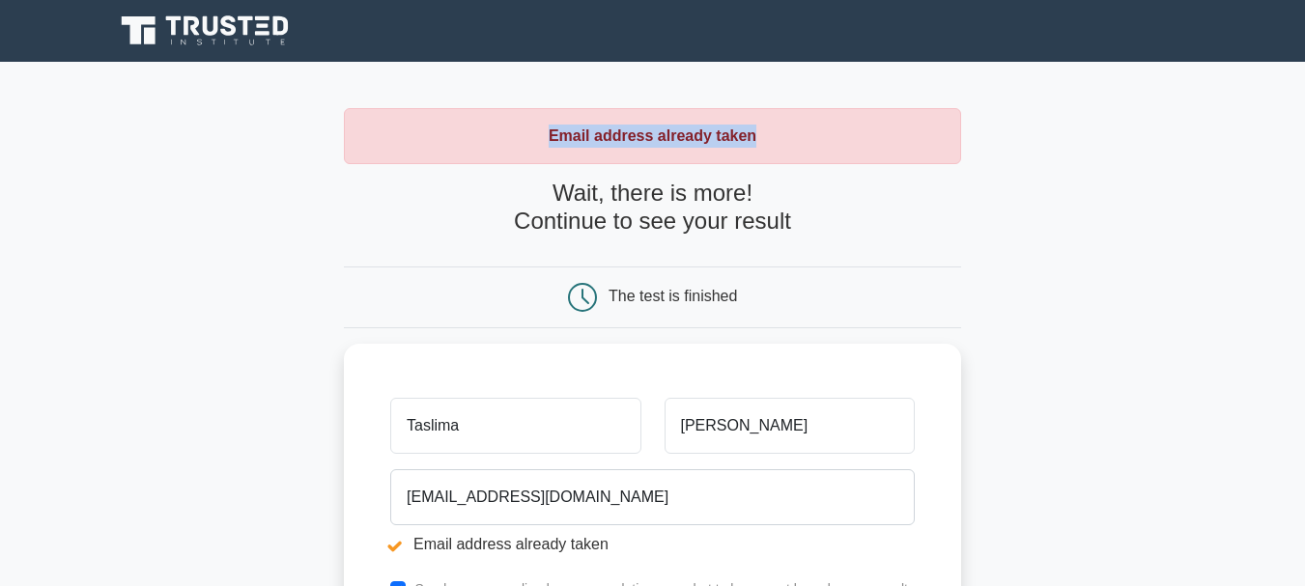
click at [786, 143] on div "Email address already taken" at bounding box center [652, 136] width 617 height 56
drag, startPoint x: 786, startPoint y: 143, endPoint x: 520, endPoint y: 134, distance: 266.7
click at [520, 134] on div "Email address already taken" at bounding box center [652, 136] width 617 height 56
drag, startPoint x: 549, startPoint y: 201, endPoint x: 798, endPoint y: 203, distance: 248.2
click at [798, 203] on h4 "Wait, there is more! Continue to see your result" at bounding box center [652, 208] width 617 height 56
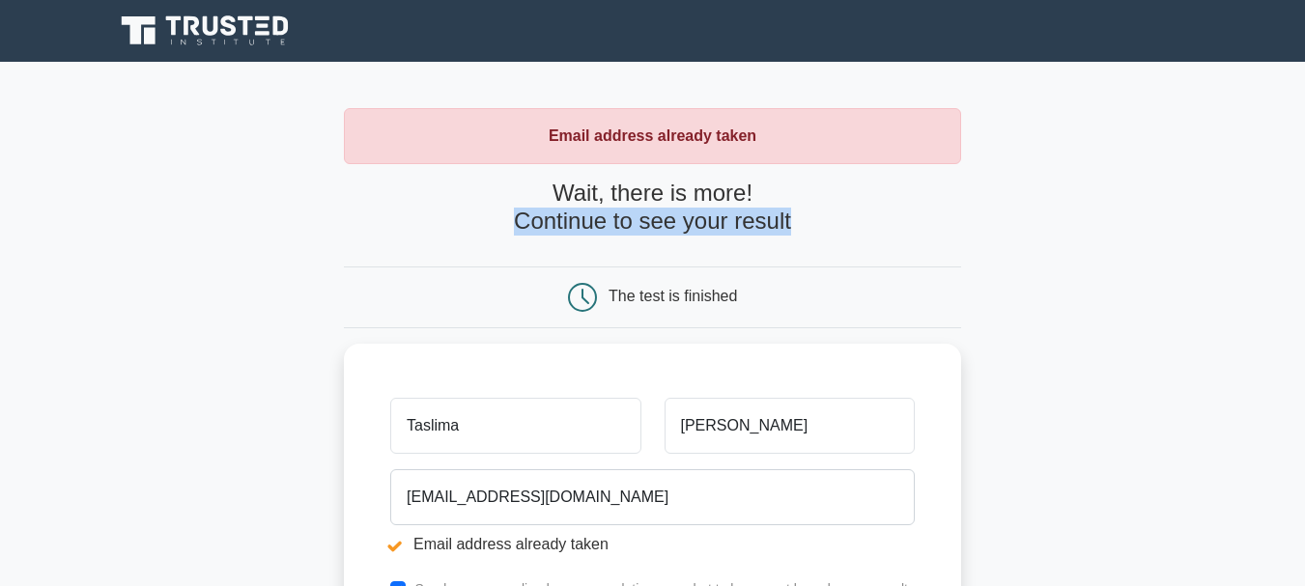
drag, startPoint x: 827, startPoint y: 228, endPoint x: 494, endPoint y: 230, distance: 332.2
click at [494, 230] on h4 "Wait, there is more! Continue to see your result" at bounding box center [652, 208] width 617 height 56
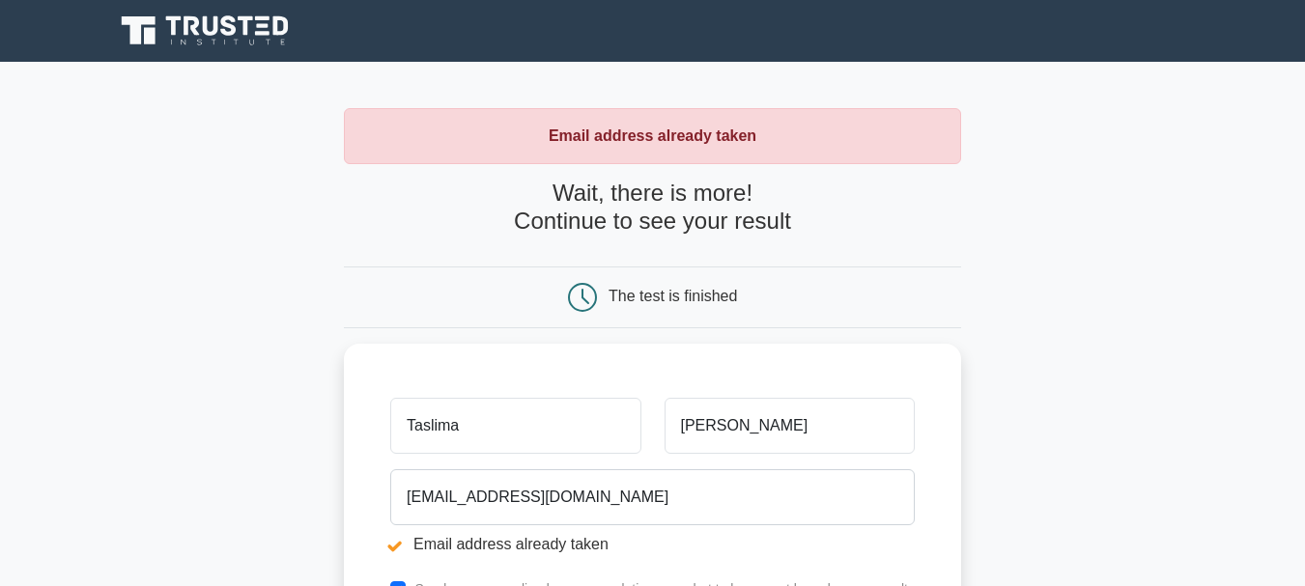
click at [495, 285] on div "The test is finished" at bounding box center [652, 297] width 411 height 29
drag, startPoint x: 540, startPoint y: 322, endPoint x: 785, endPoint y: 321, distance: 245.3
click at [785, 321] on div "The test is finished" at bounding box center [652, 298] width 617 height 62
click at [789, 317] on div "The test is finished" at bounding box center [652, 298] width 617 height 62
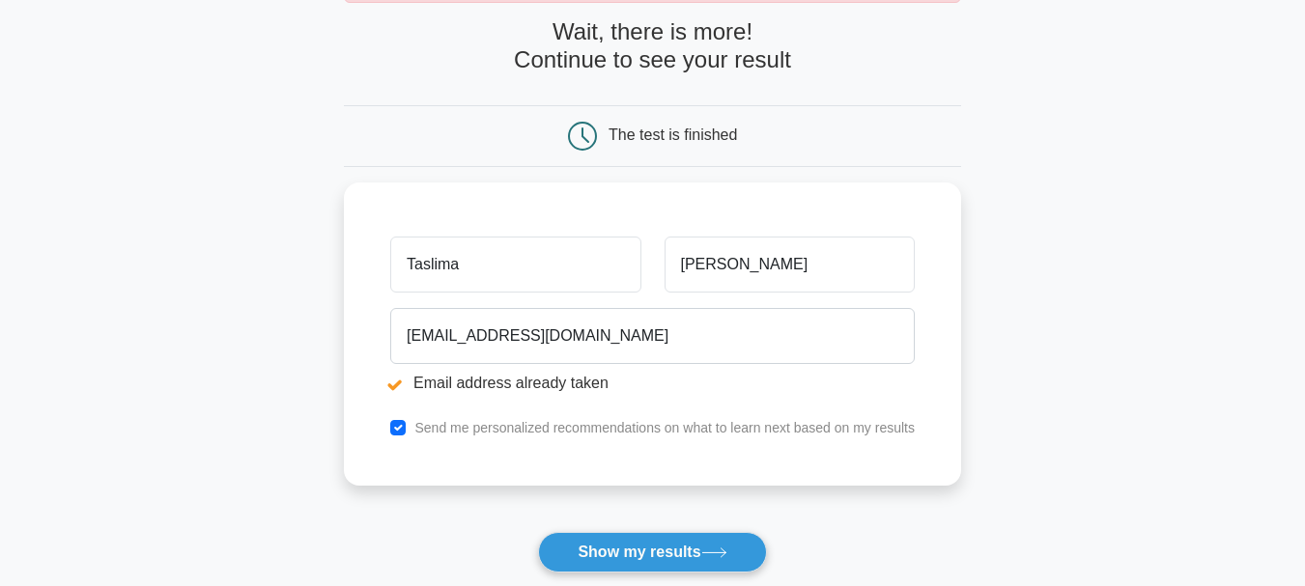
scroll to position [193, 0]
